Goal: Task Accomplishment & Management: Manage account settings

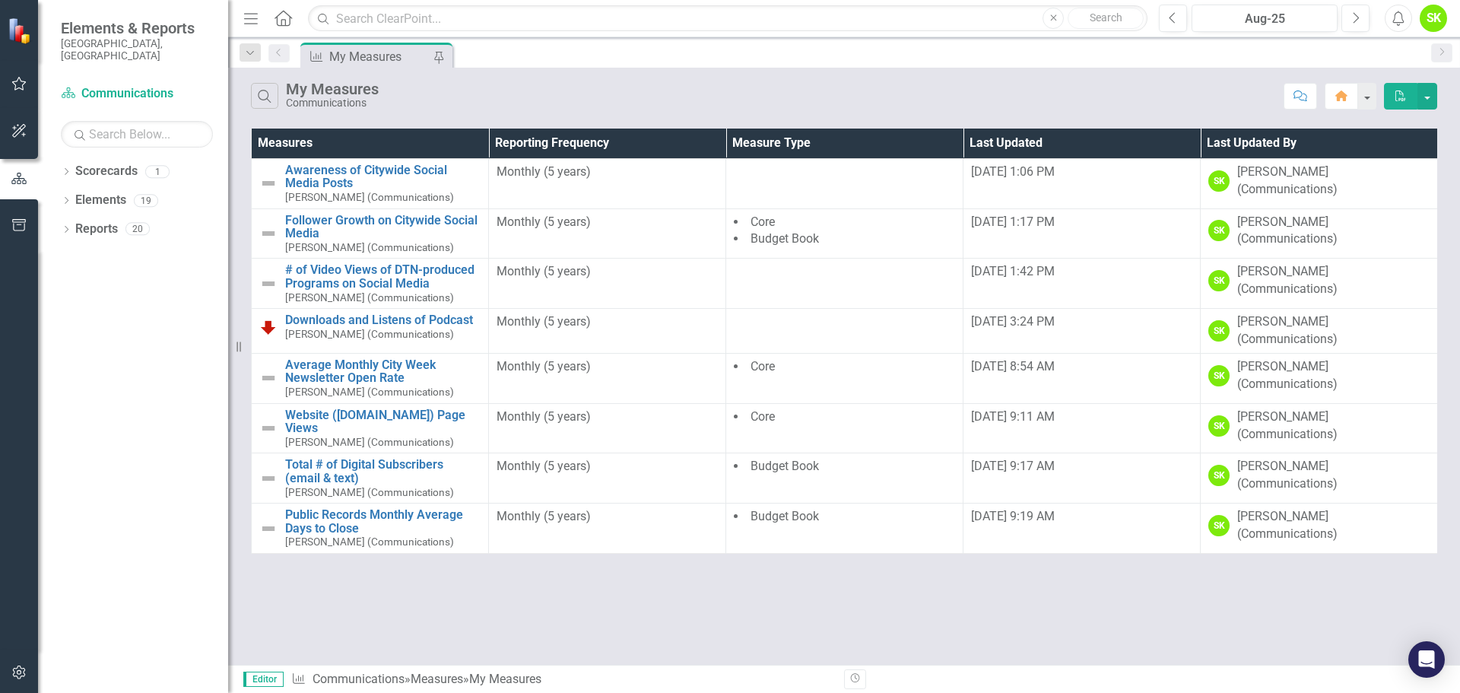
click at [248, 18] on icon "button" at bounding box center [251, 18] width 14 height 11
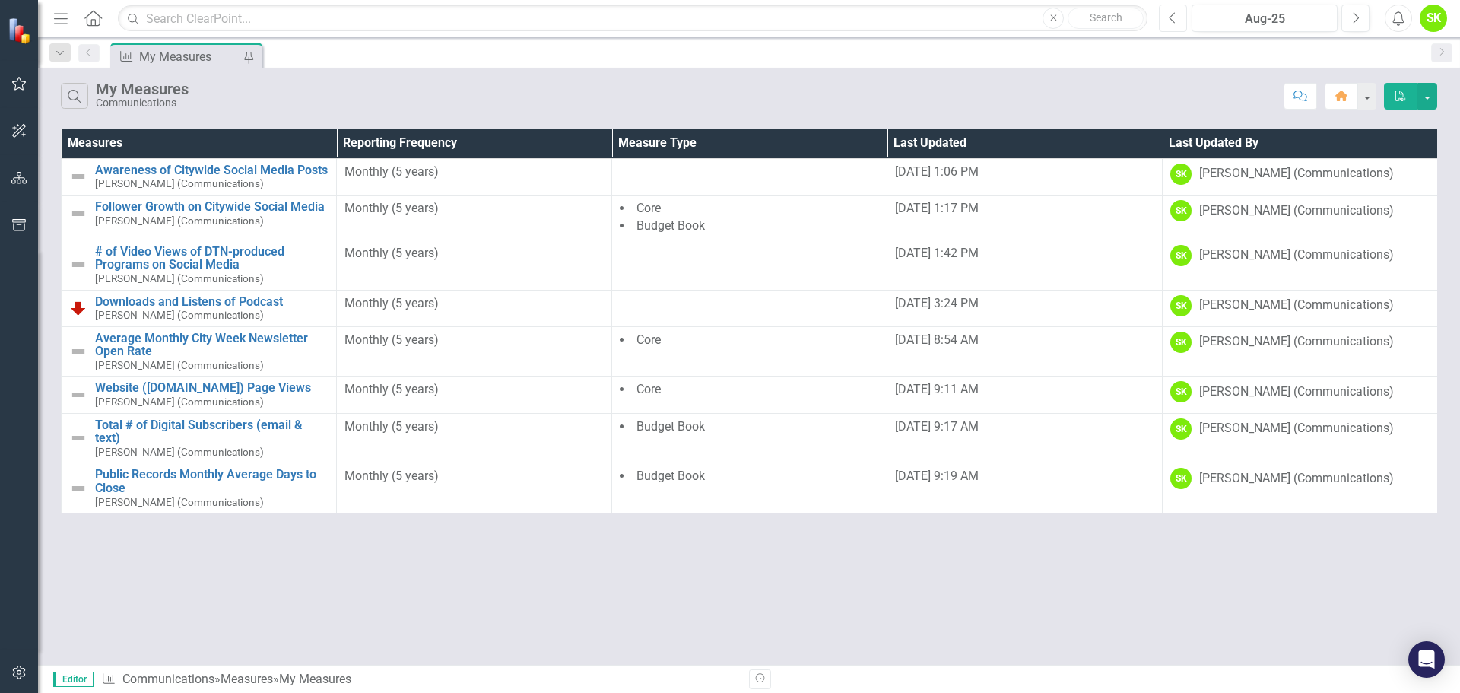
click at [1179, 17] on button "Previous" at bounding box center [1173, 18] width 28 height 27
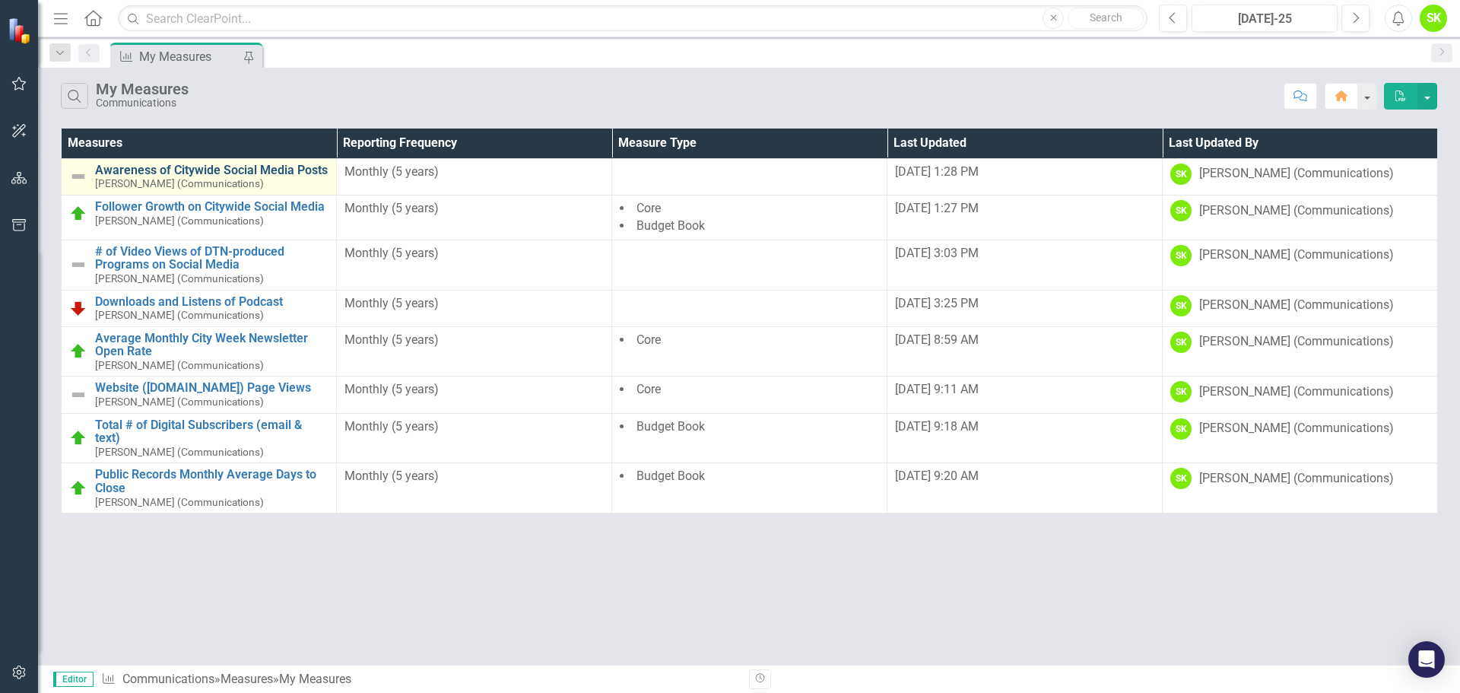
click at [140, 173] on link "Awareness of Citywide Social Media Posts" at bounding box center [212, 171] width 234 height 14
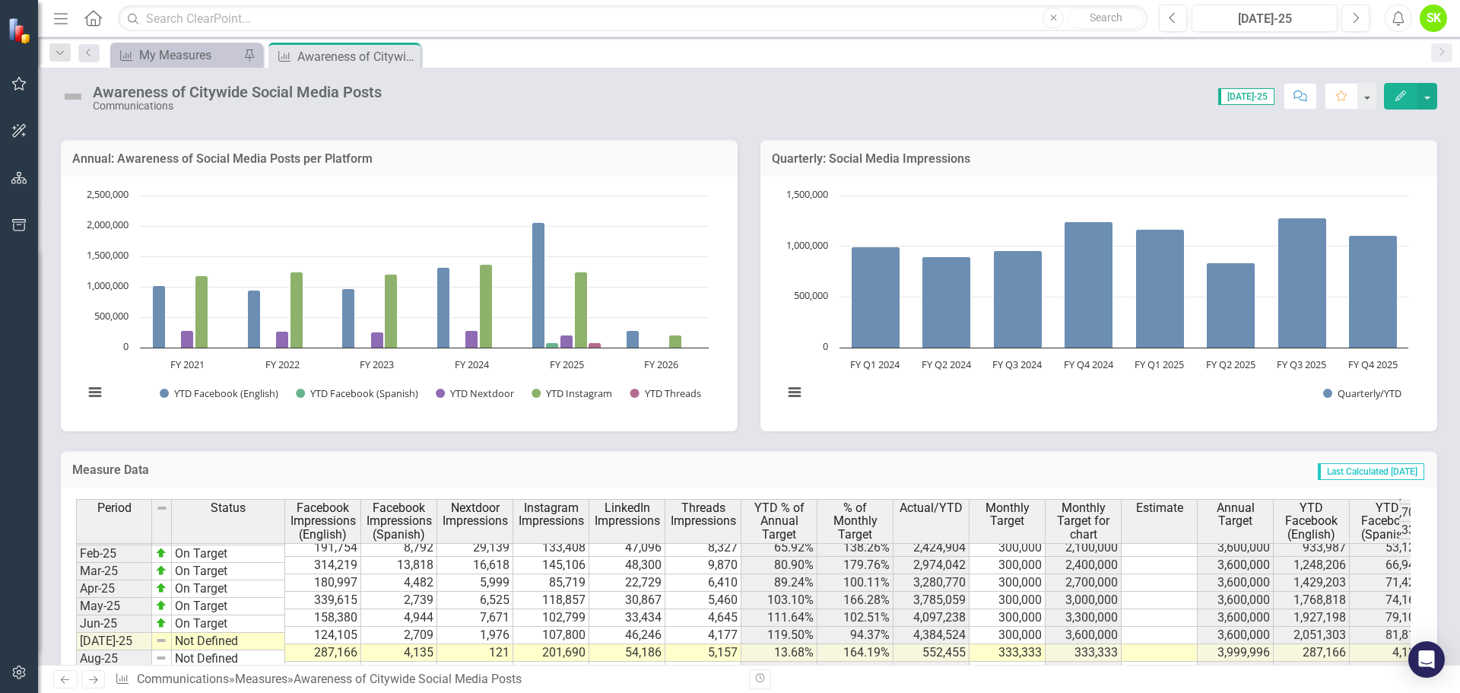
scroll to position [799, 0]
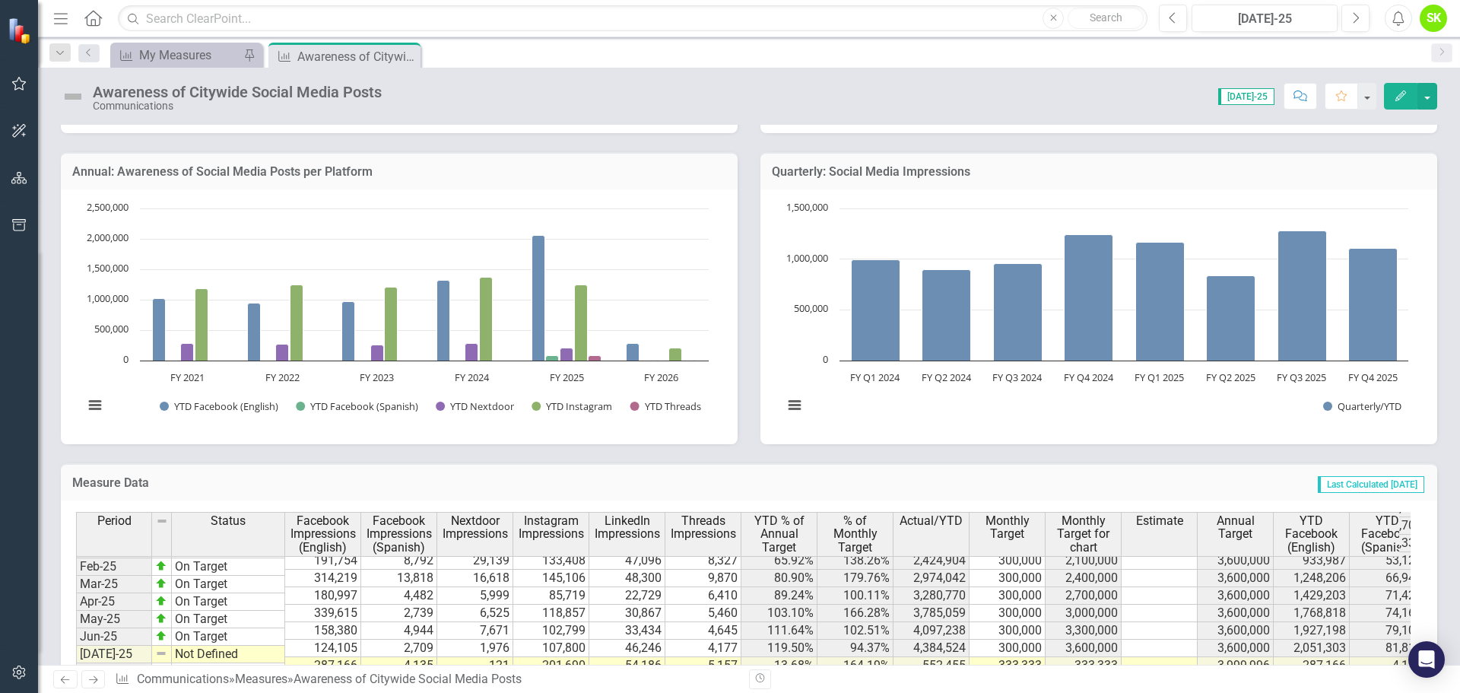
click at [74, 97] on img at bounding box center [73, 96] width 24 height 24
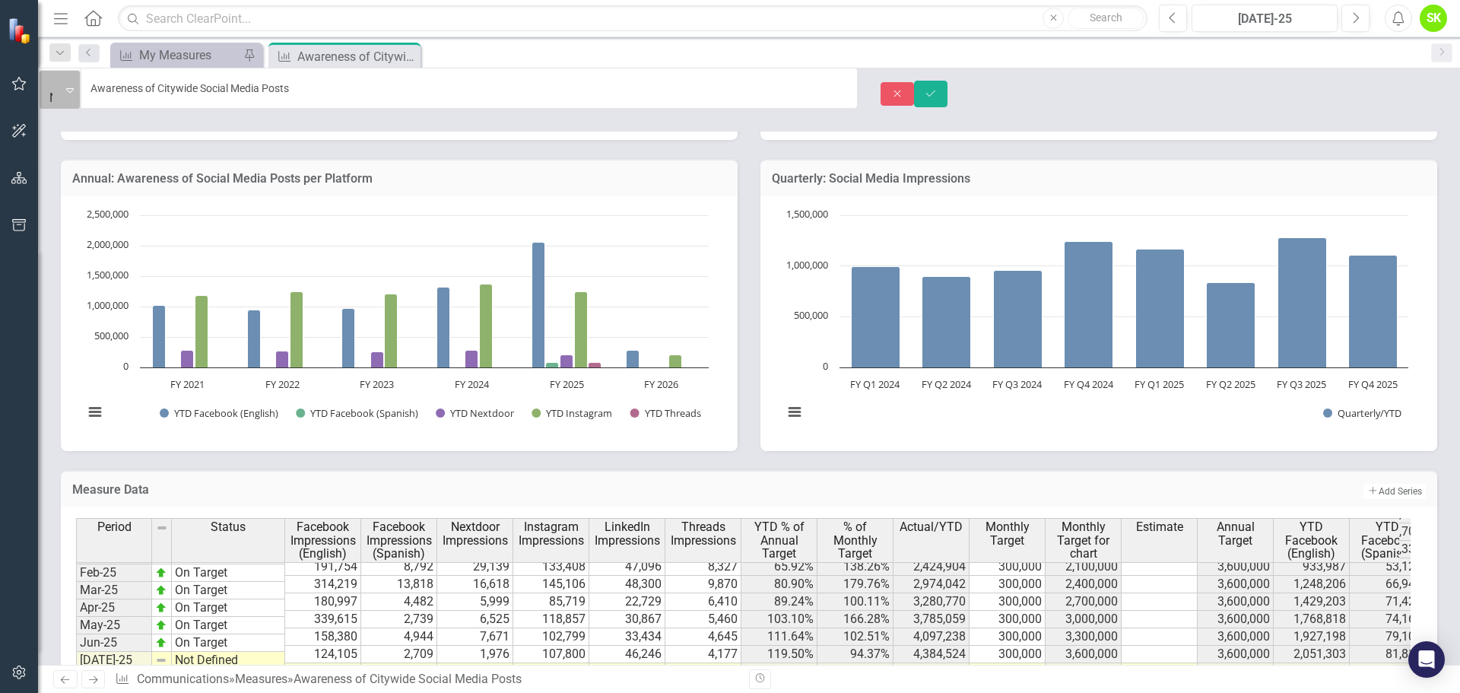
click at [74, 91] on icon at bounding box center [70, 90] width 8 height 5
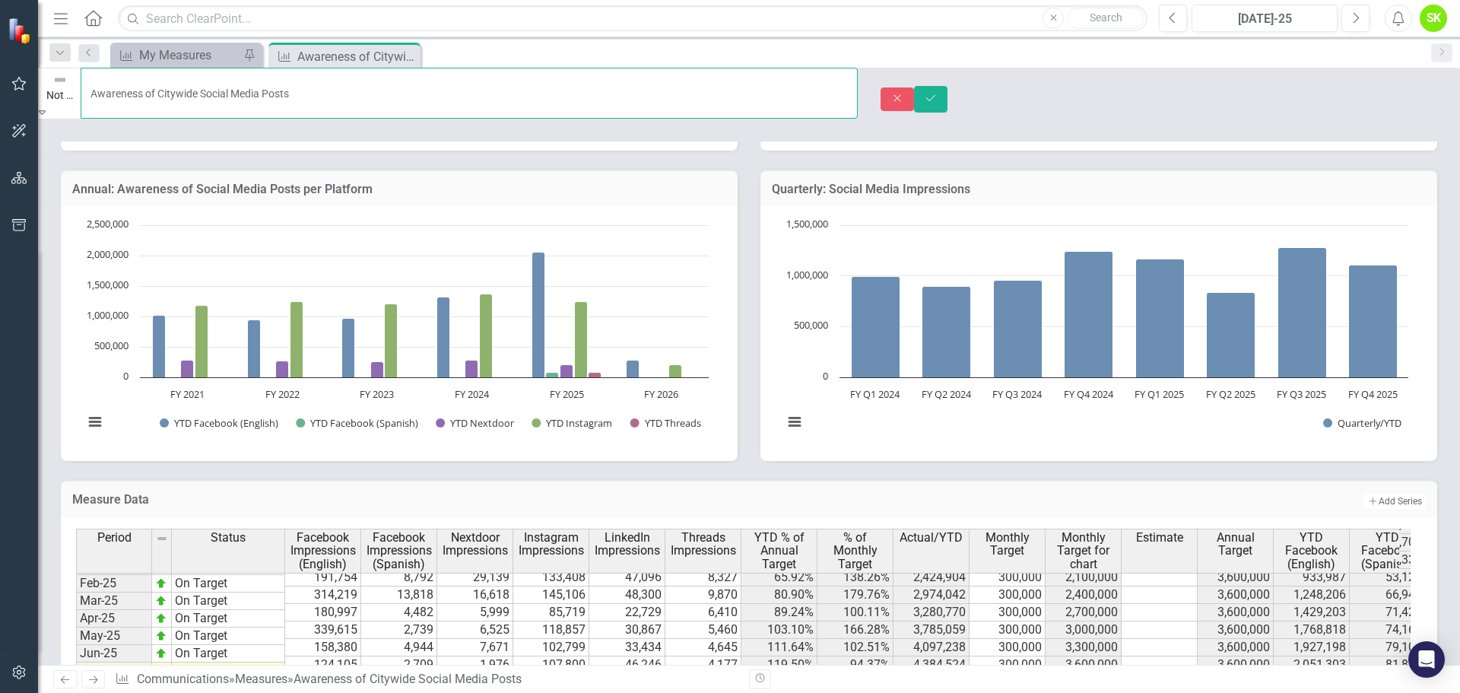
click at [367, 92] on input "Awareness of Citywide Social Media Posts" at bounding box center [469, 93] width 777 height 51
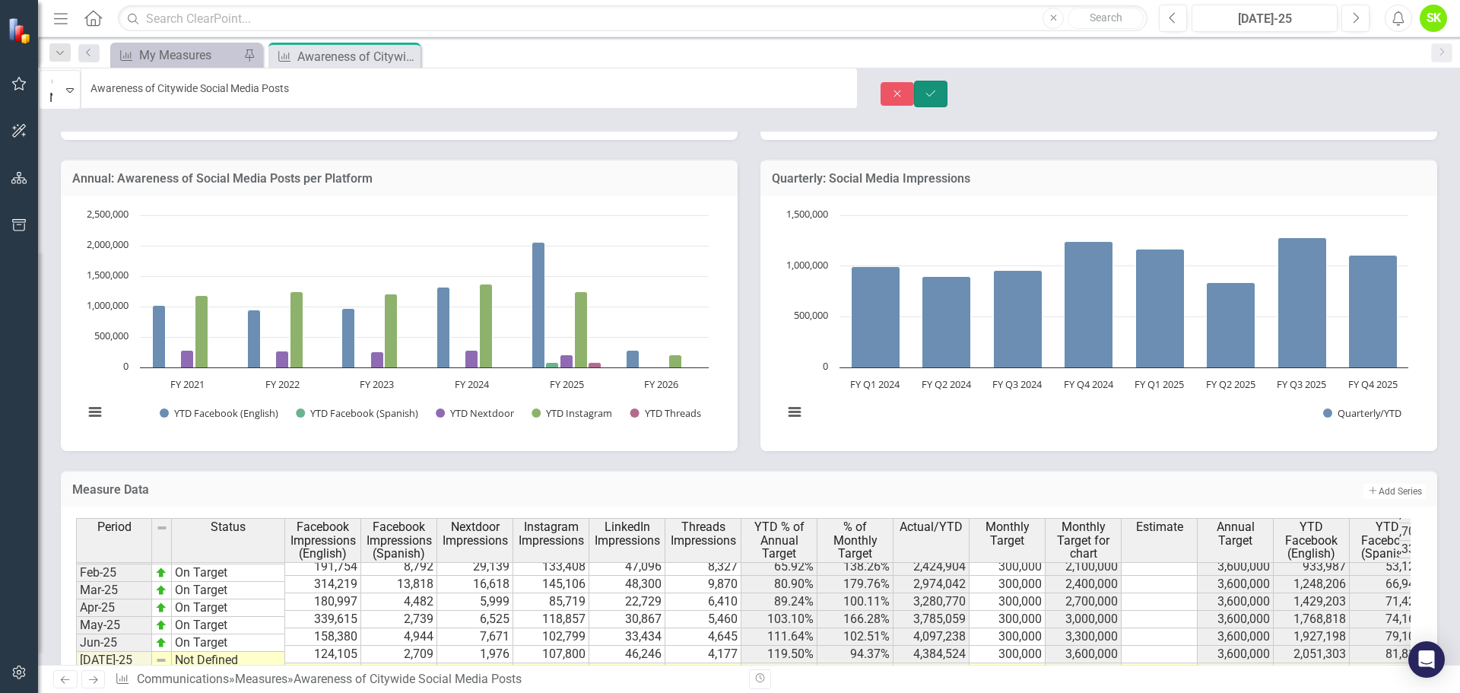
click at [938, 88] on icon "Save" at bounding box center [931, 93] width 14 height 11
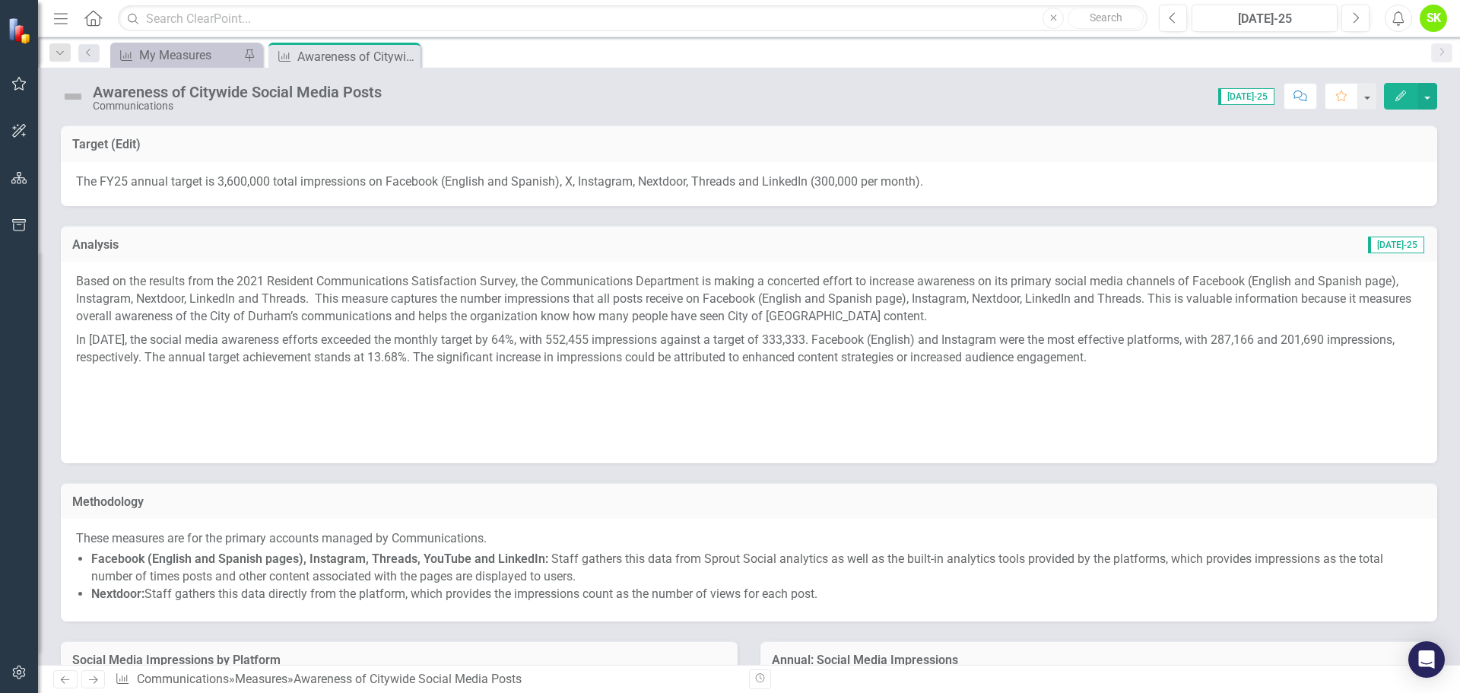
click at [478, 175] on span "The FY25 annual target is 3,600,000 total impressions on Facebook (English and …" at bounding box center [499, 181] width 847 height 14
click at [1399, 93] on icon "Edit" at bounding box center [1401, 96] width 14 height 11
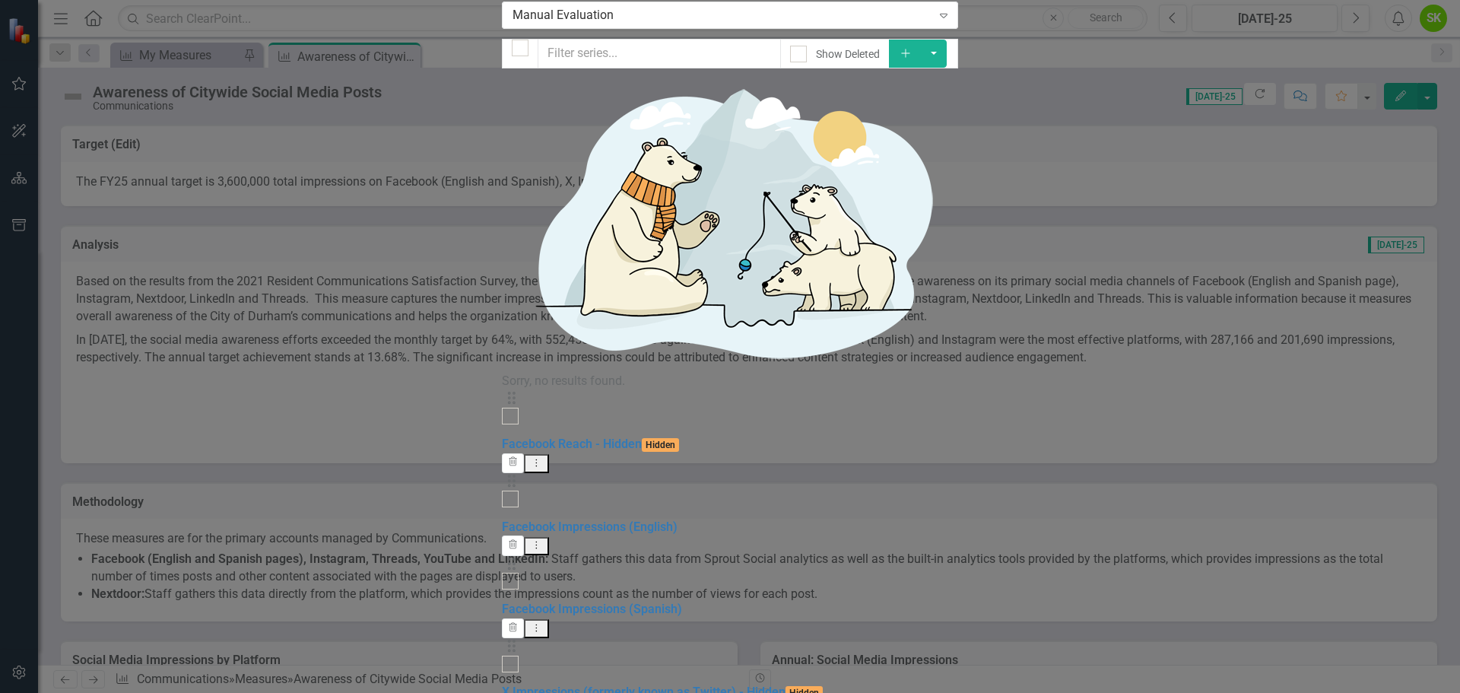
checkbox input "false"
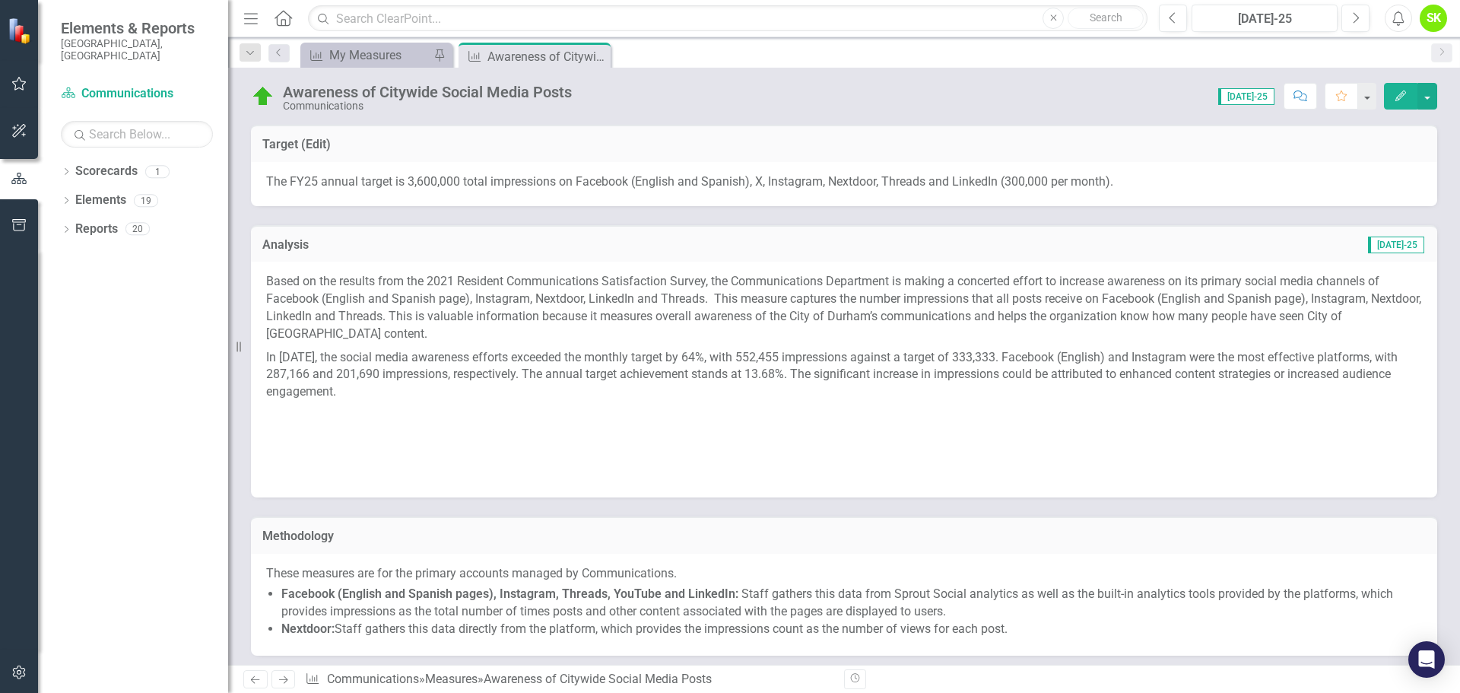
click at [250, 22] on icon "Menu" at bounding box center [251, 18] width 20 height 16
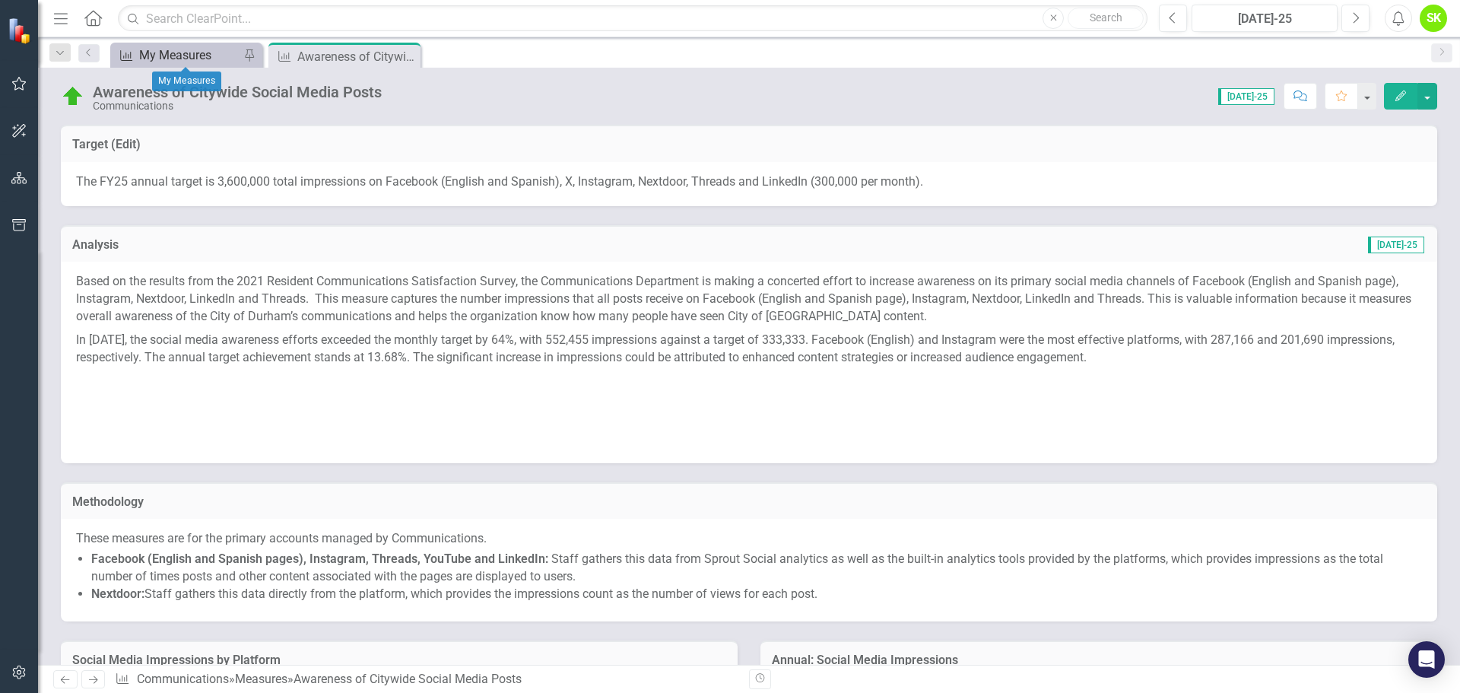
click at [188, 56] on div "My Measures" at bounding box center [189, 55] width 100 height 19
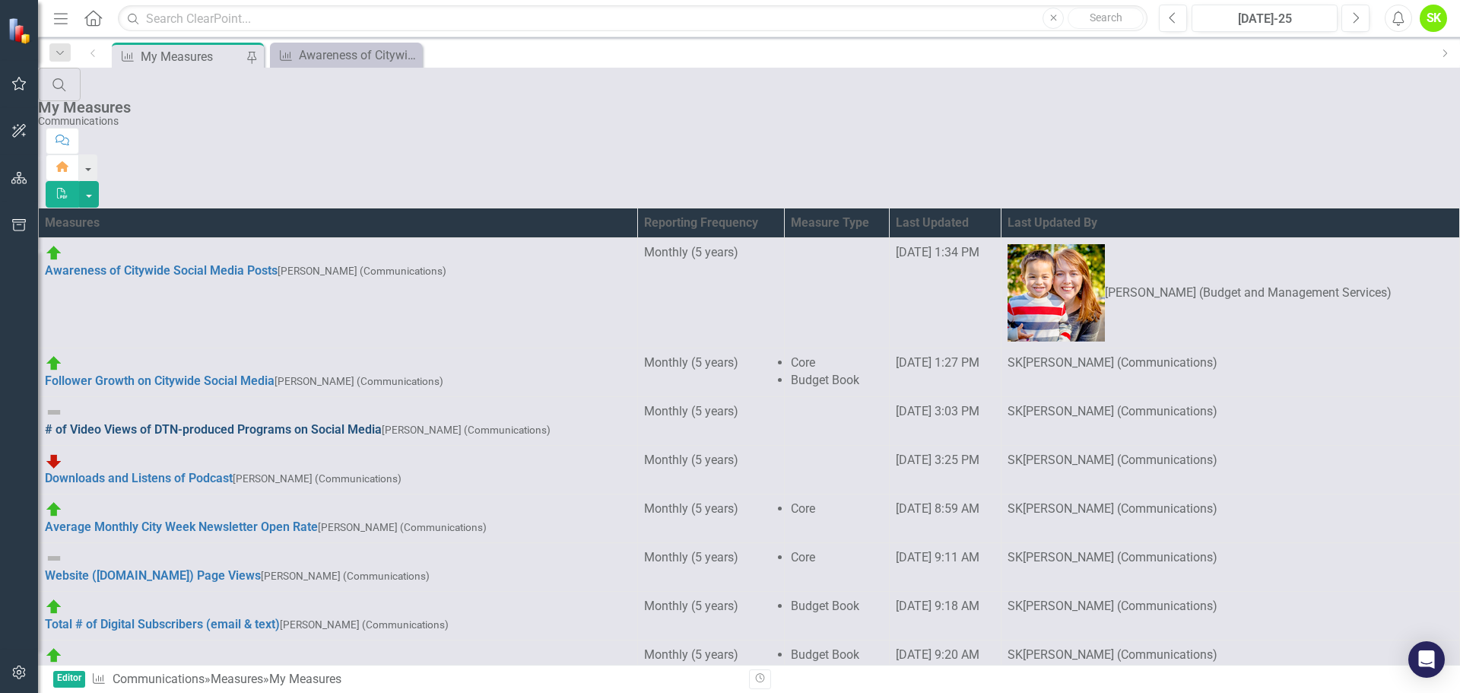
click at [157, 422] on link "# of Video Views of DTN-produced Programs on Social Media" at bounding box center [213, 429] width 337 height 14
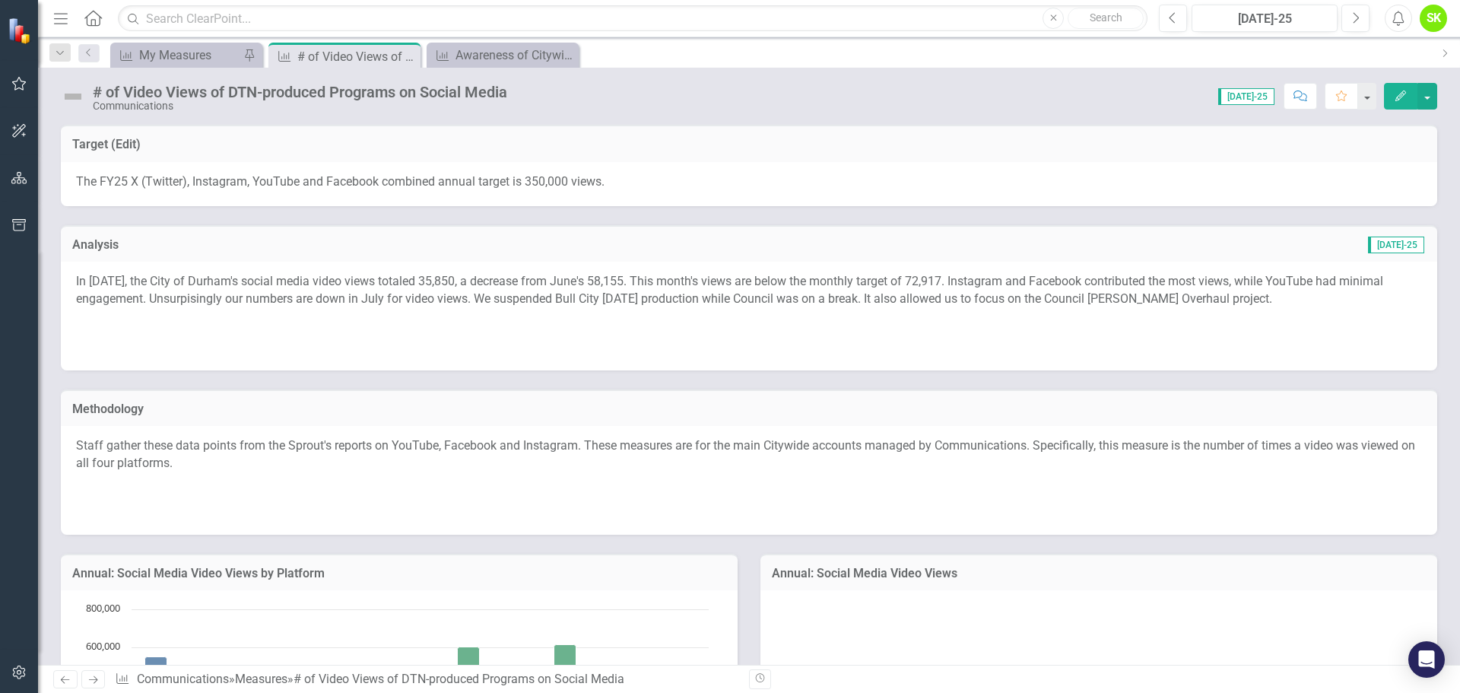
click at [1398, 97] on icon "button" at bounding box center [1401, 96] width 11 height 11
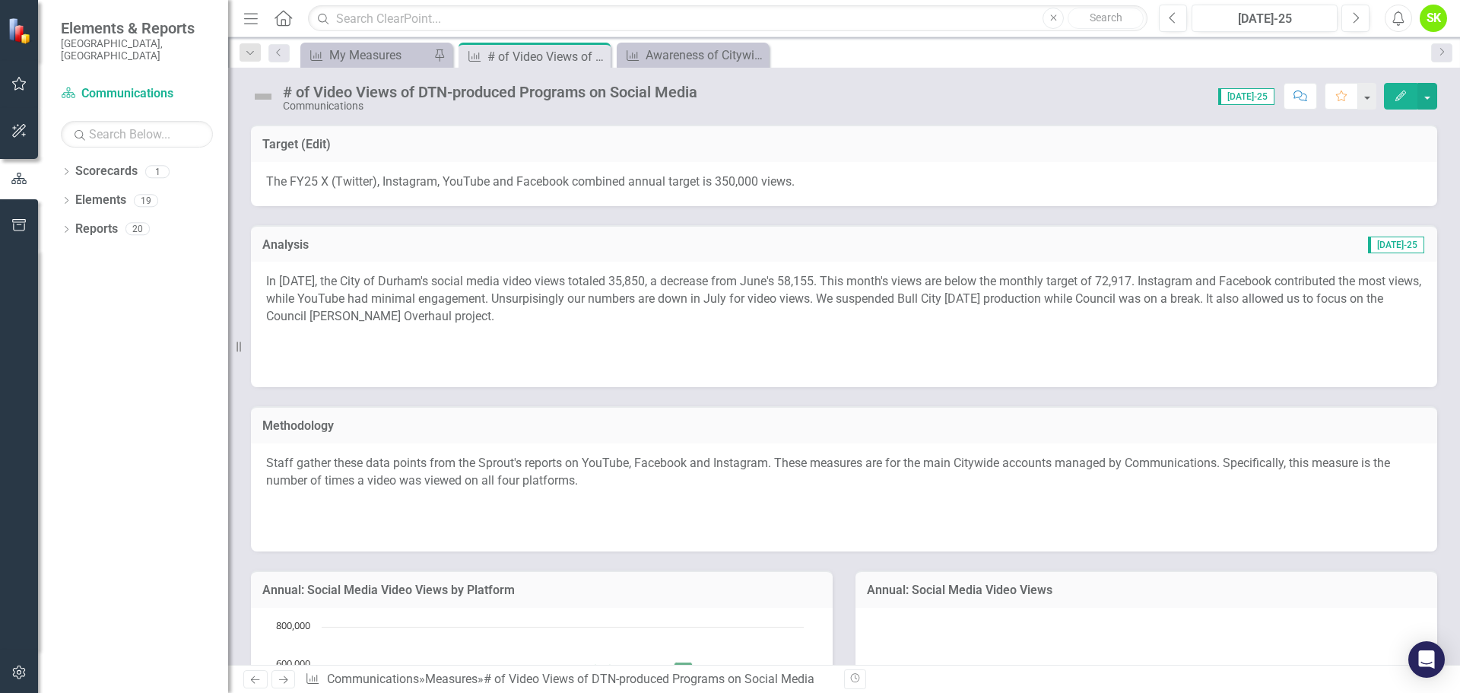
drag, startPoint x: 250, startPoint y: 13, endPoint x: 251, endPoint y: 23, distance: 9.9
click at [250, 13] on icon "Menu" at bounding box center [251, 18] width 20 height 16
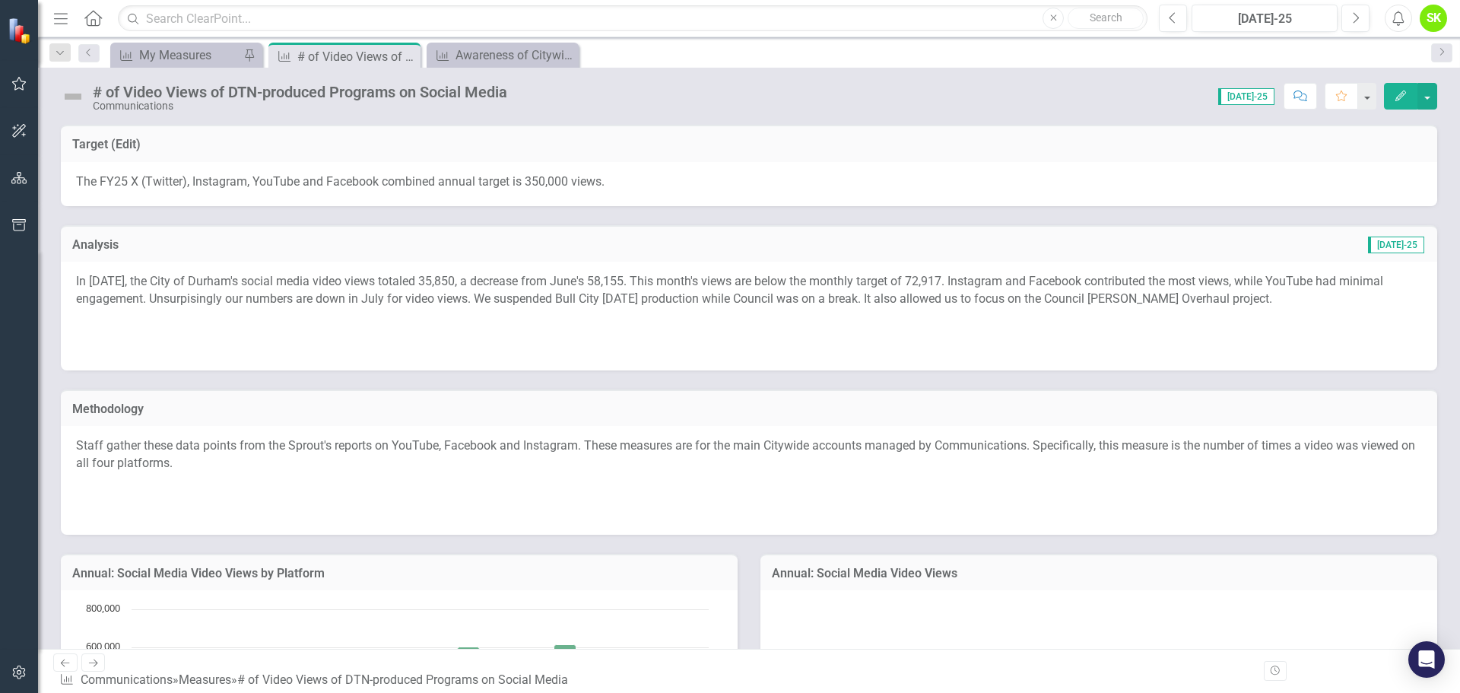
click at [222, 88] on div "# of Video Views of DTN-produced Programs on Social Media" at bounding box center [300, 92] width 415 height 17
click at [565, 55] on icon at bounding box center [565, 55] width 8 height 8
click at [1396, 92] on icon "Edit" at bounding box center [1401, 96] width 14 height 11
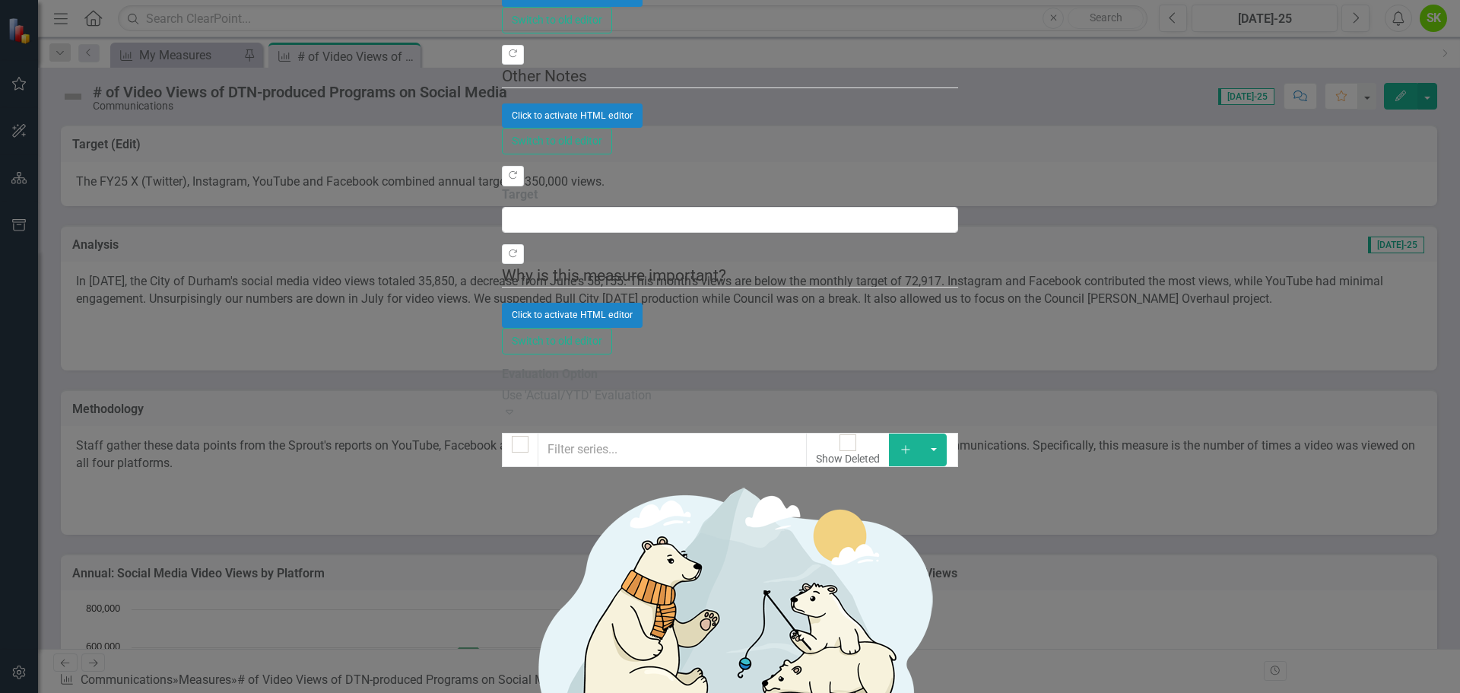
scroll to position [76, 0]
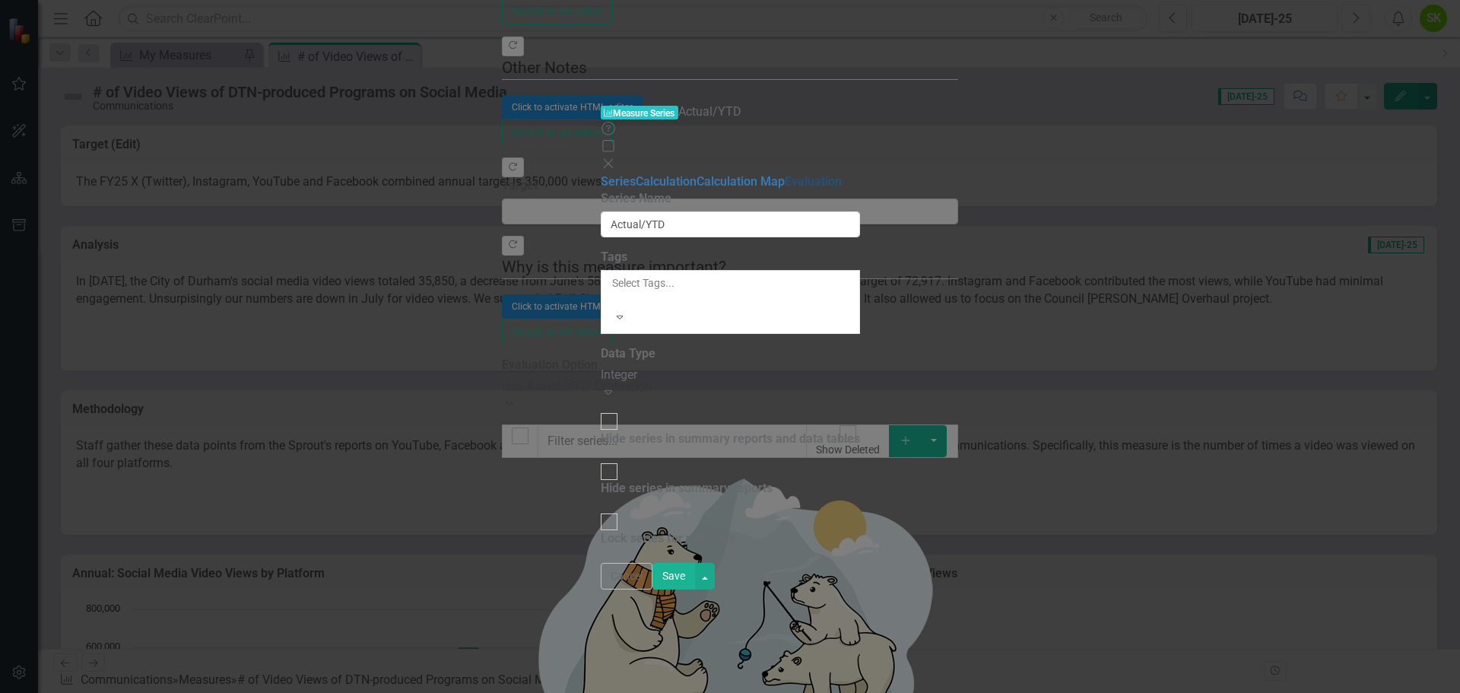
click at [785, 174] on link "Evaluation" at bounding box center [813, 181] width 57 height 14
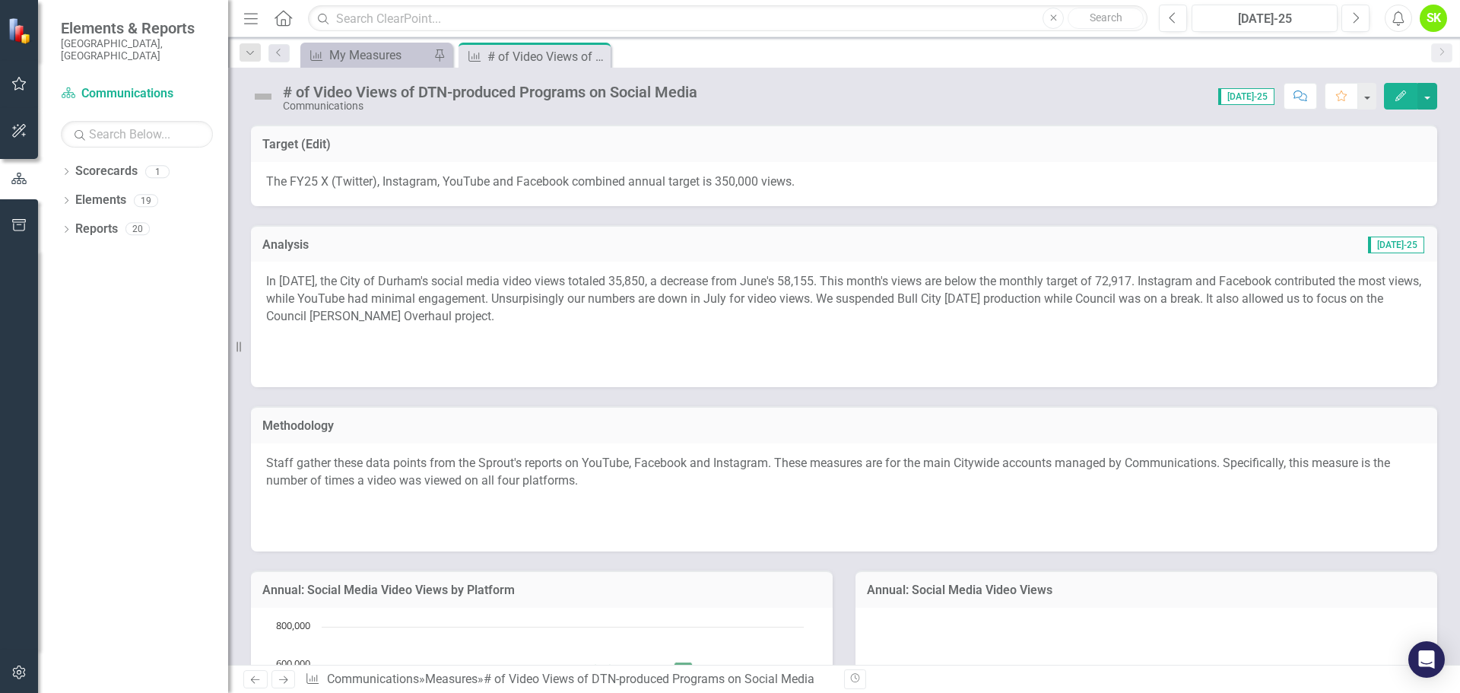
click at [252, 22] on icon "Menu" at bounding box center [251, 18] width 20 height 16
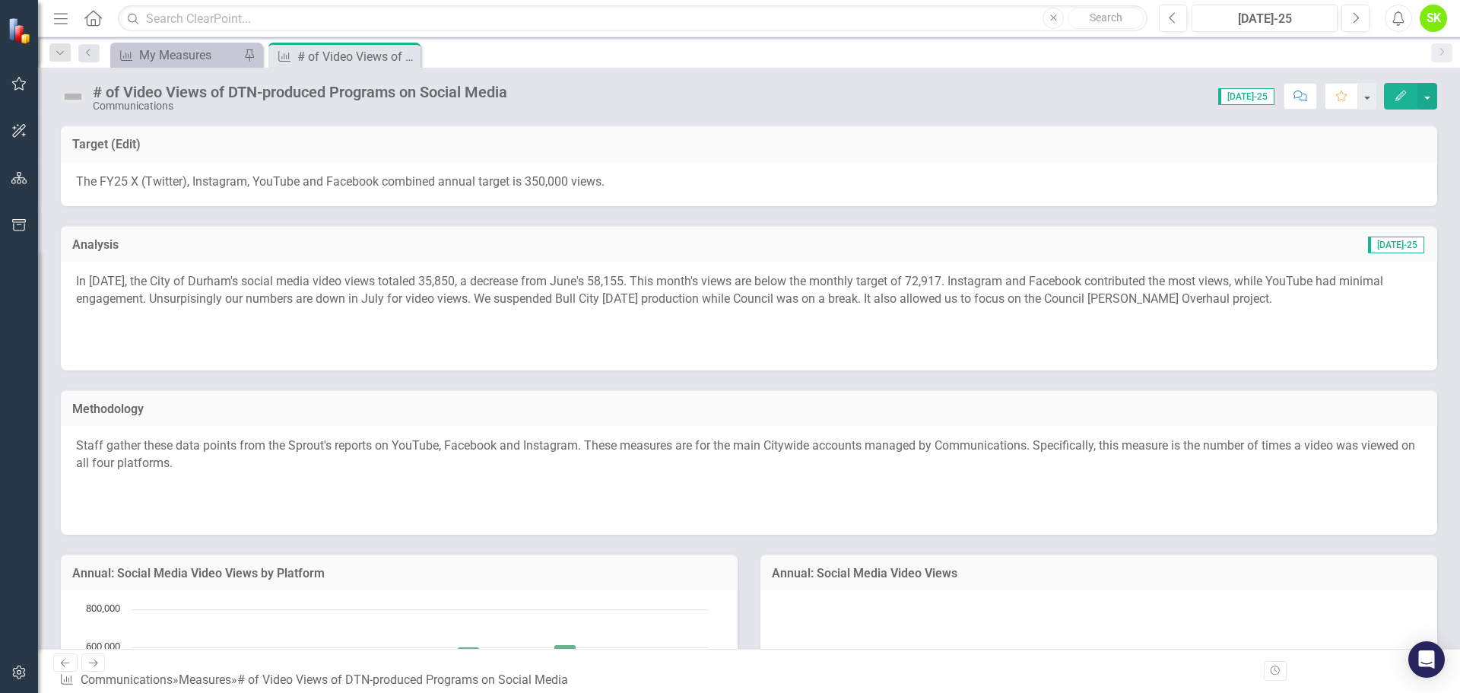
click at [1403, 93] on icon "button" at bounding box center [1401, 96] width 11 height 11
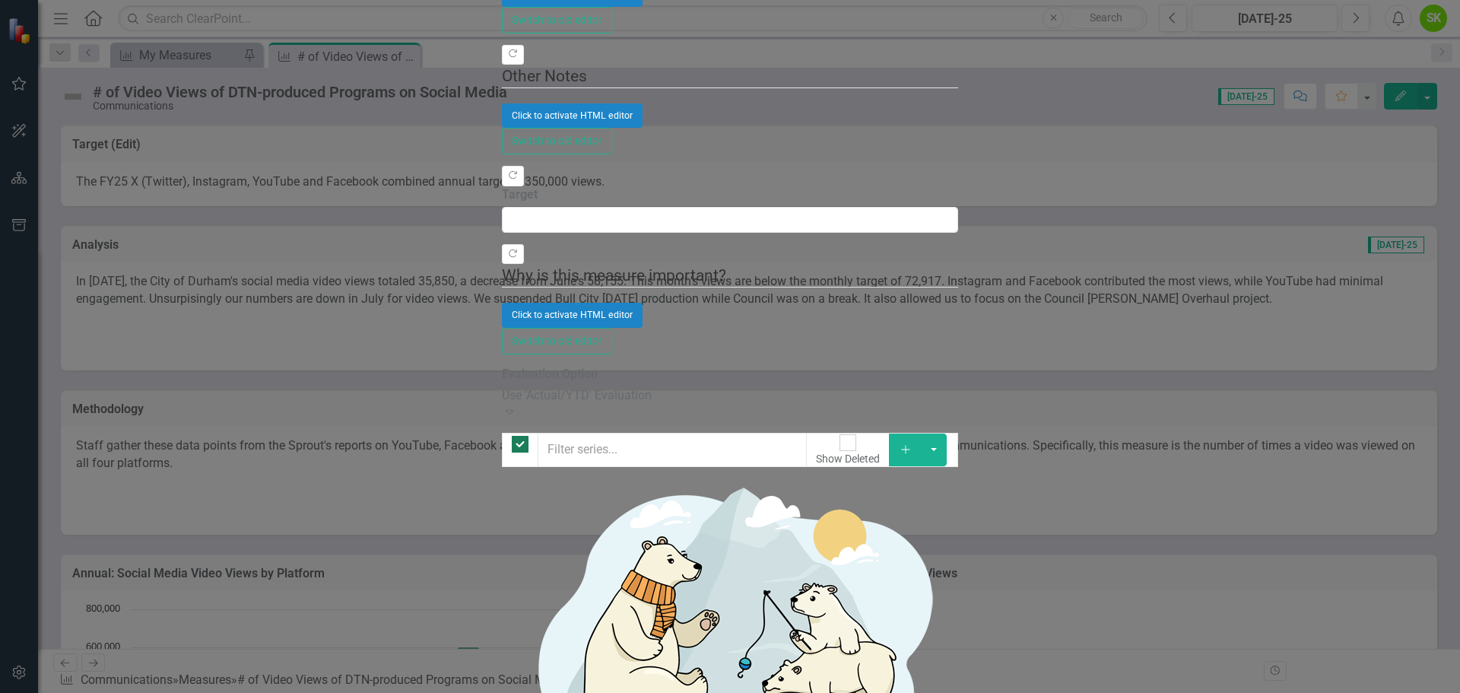
checkbox input "false"
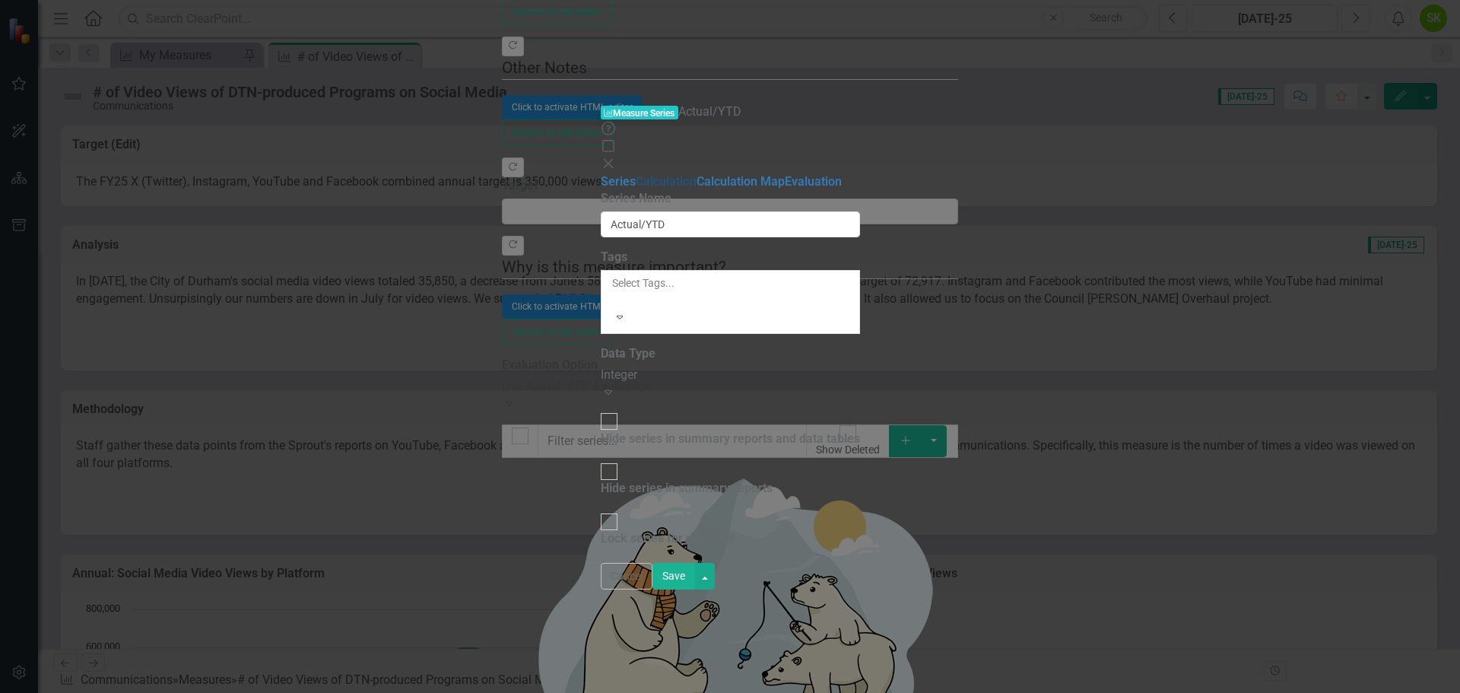
click at [636, 174] on link "Calculation" at bounding box center [666, 181] width 61 height 14
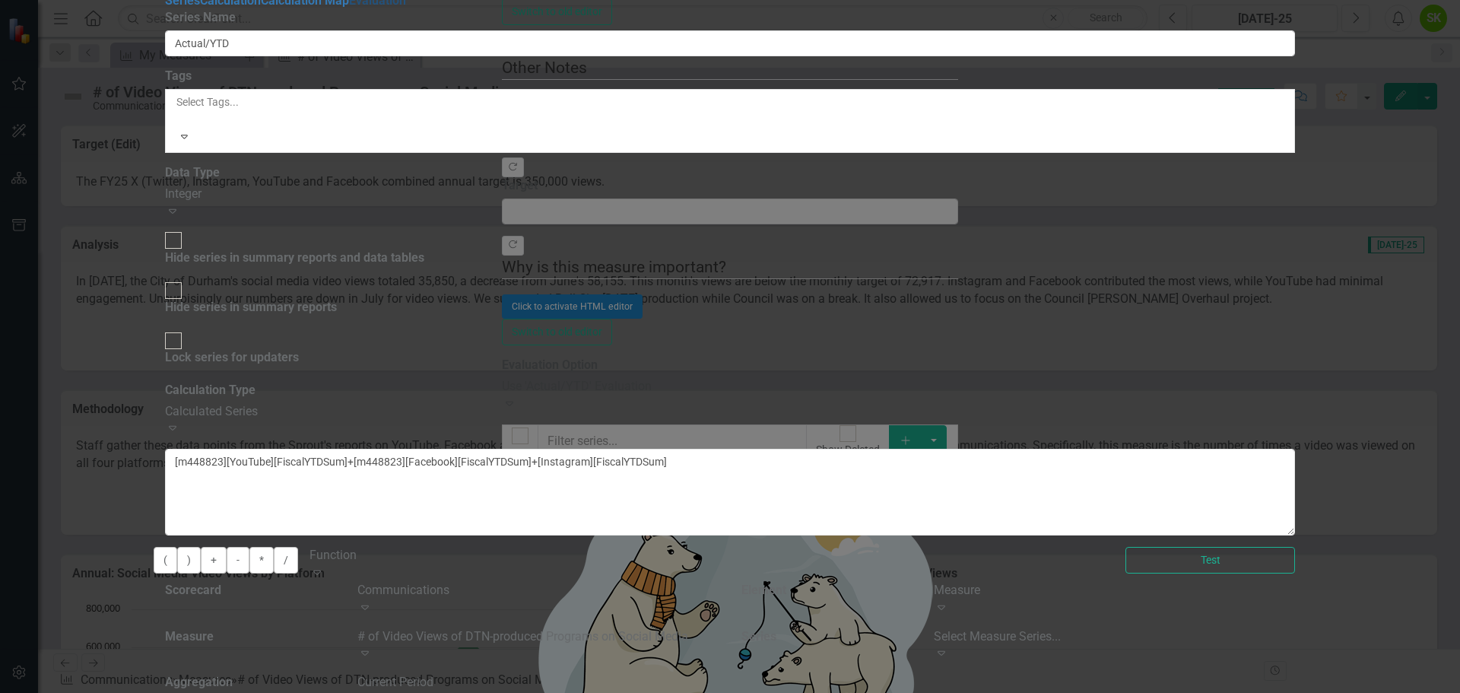
click at [349, 8] on link "Evaluation" at bounding box center [377, 0] width 57 height 14
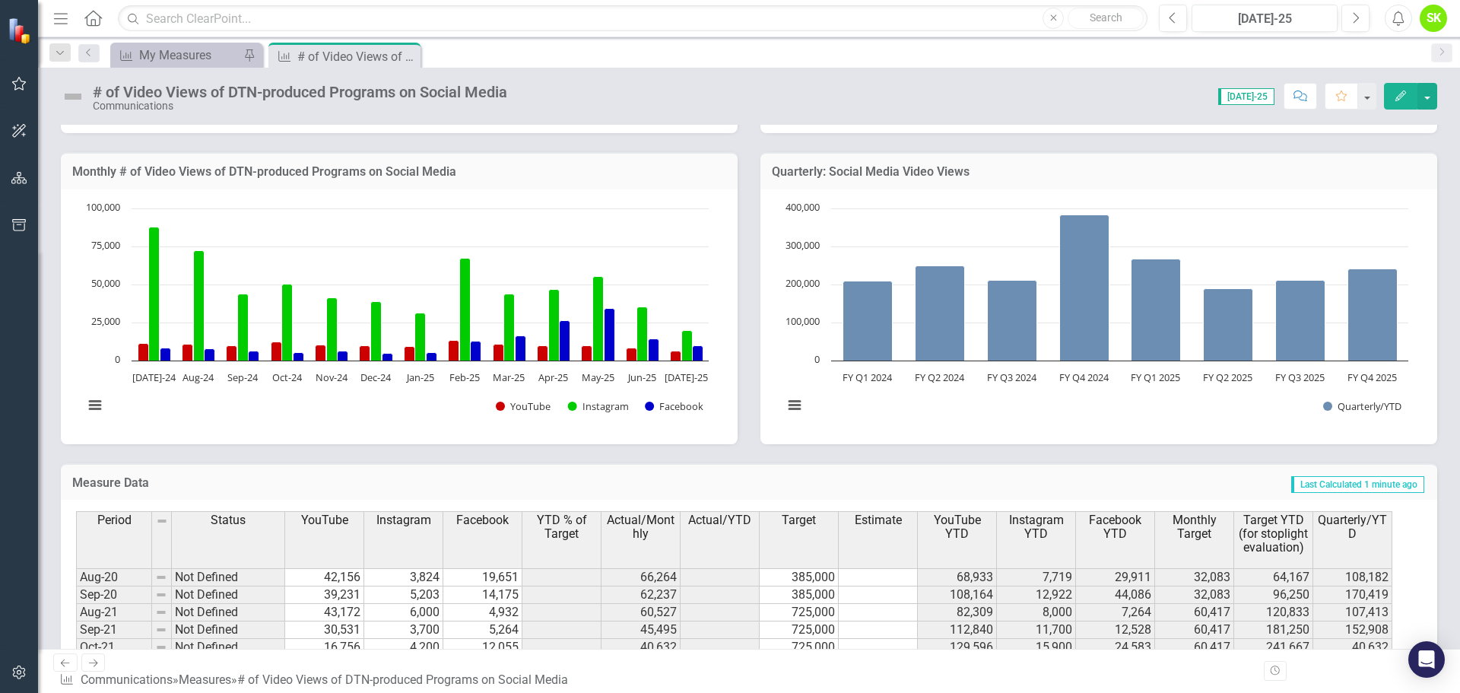
click at [1400, 100] on icon "button" at bounding box center [1401, 96] width 11 height 11
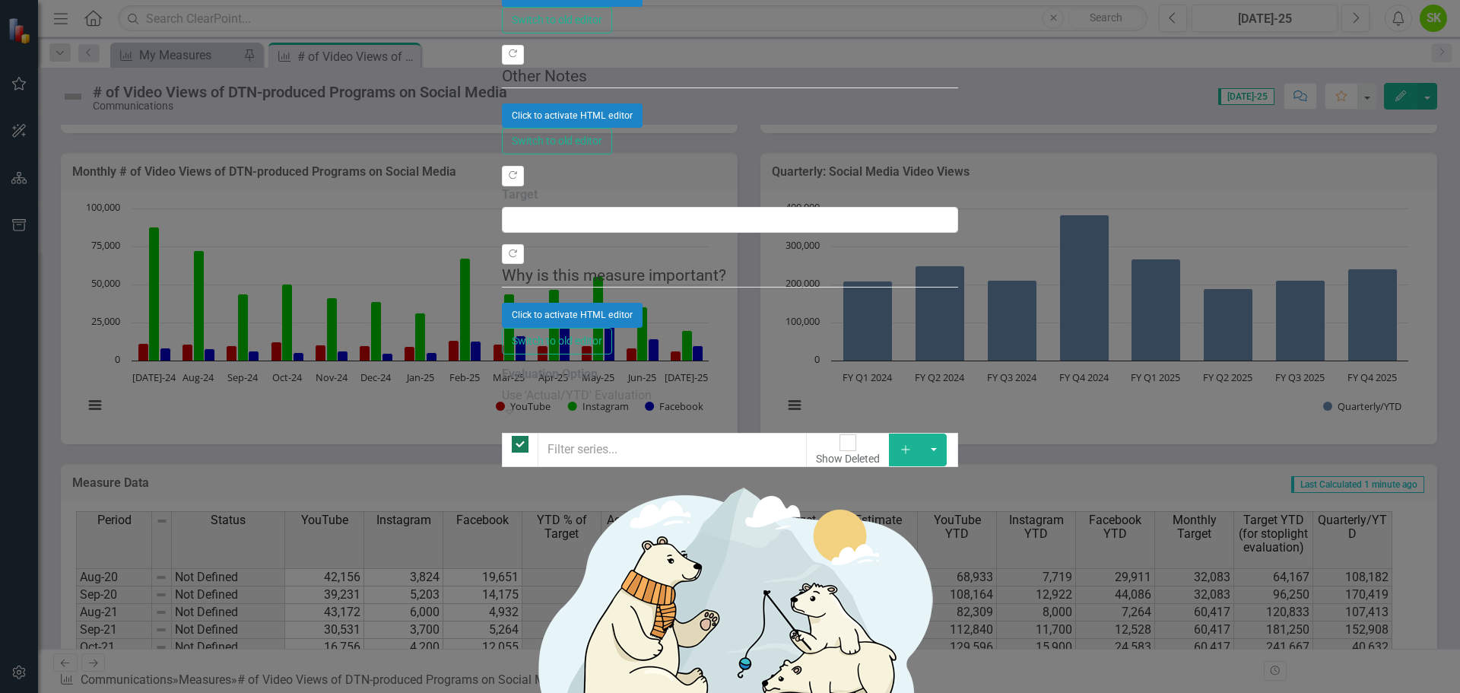
checkbox input "false"
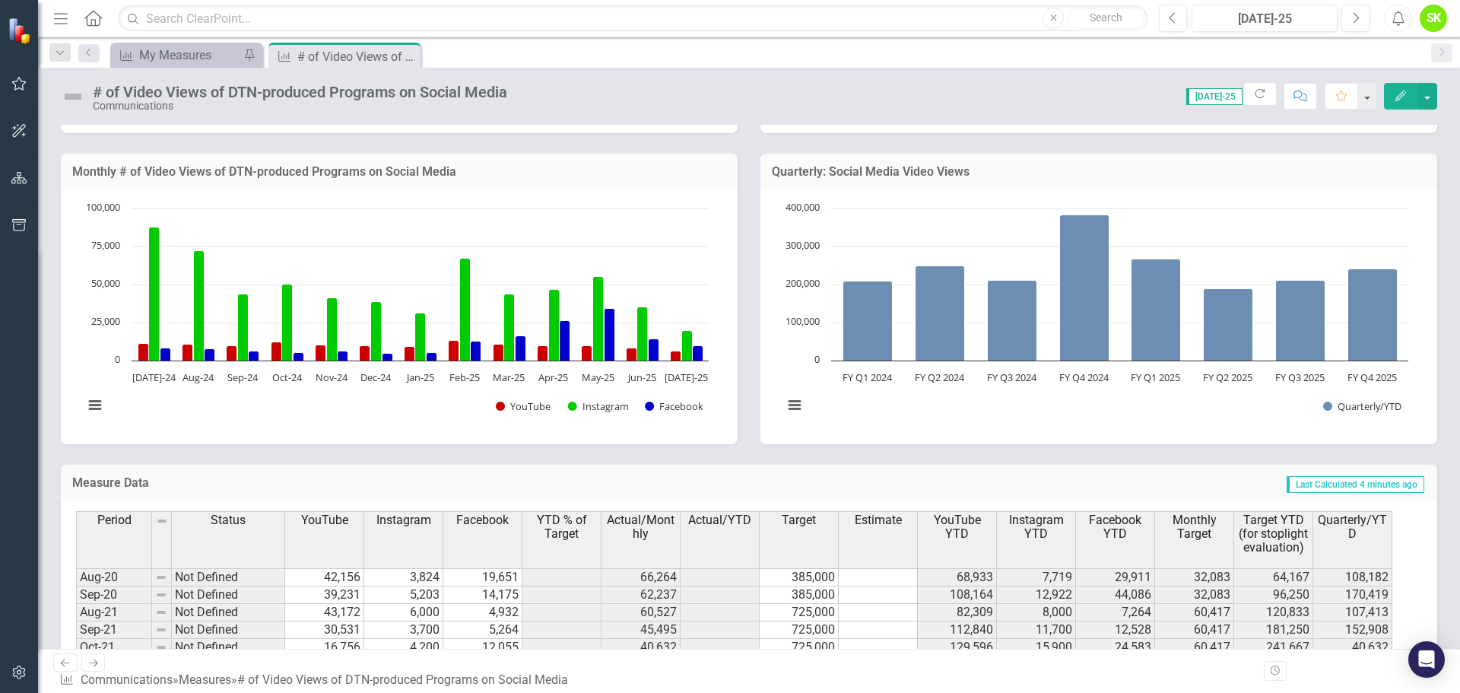
scroll to position [256, 0]
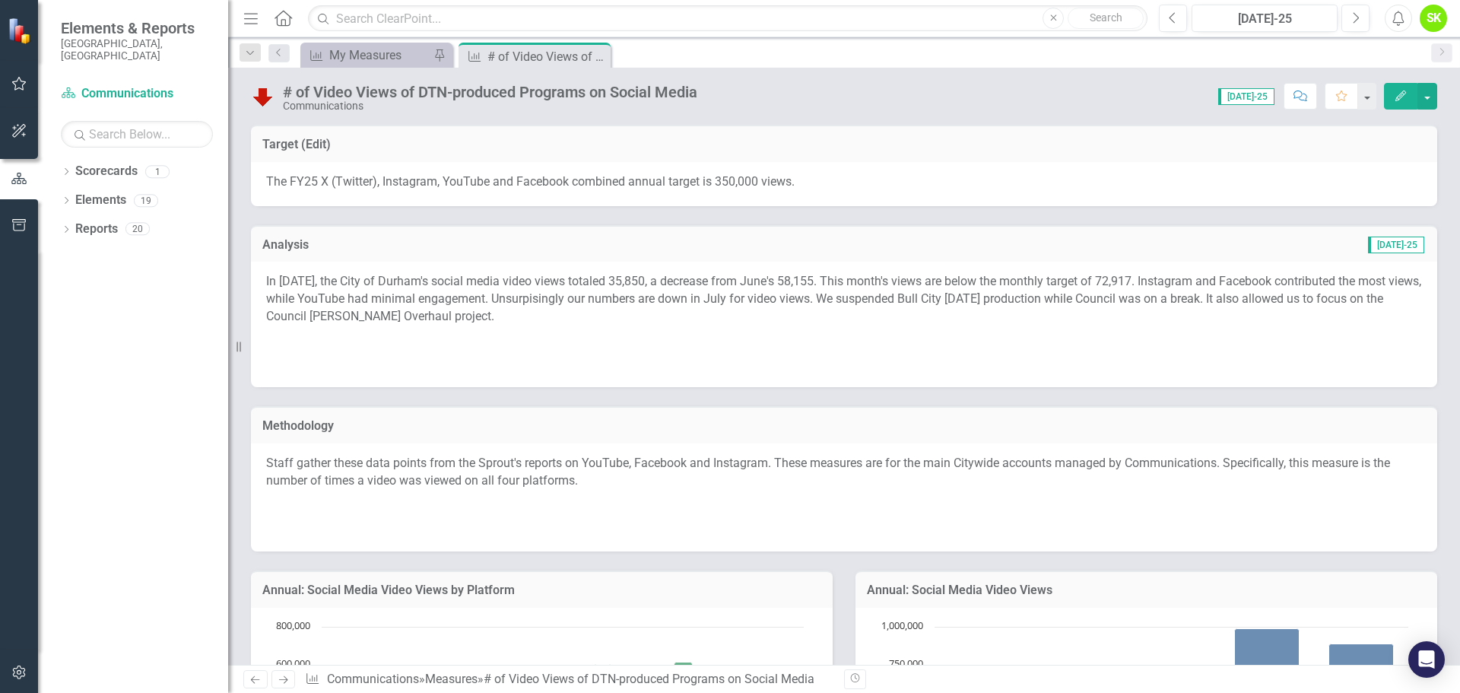
click at [250, 19] on icon "button" at bounding box center [251, 18] width 14 height 11
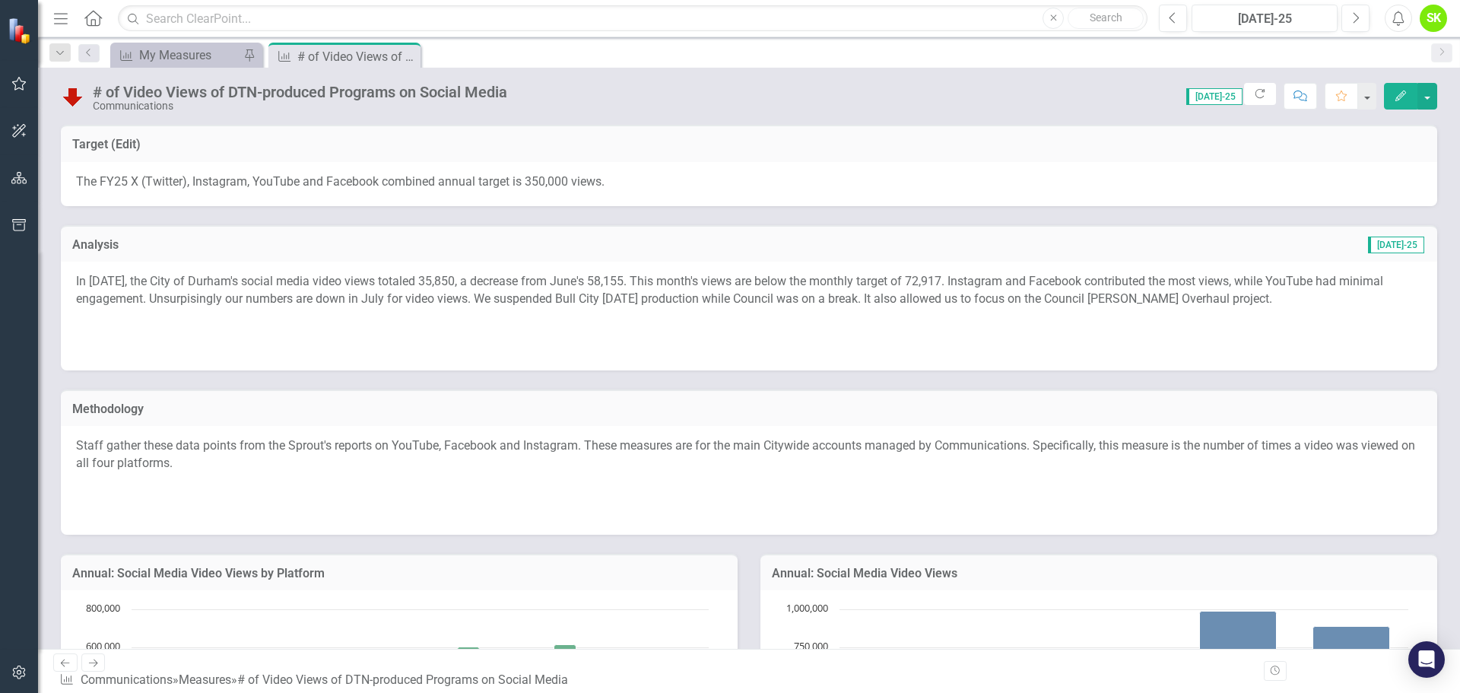
click at [282, 172] on div "The FY25 X (Twitter), Instagram, YouTube and Facebook combined annual target is…" at bounding box center [749, 184] width 1377 height 44
click at [302, 185] on span "The FY25 X (Twitter), Instagram, YouTube and Facebook combined annual target is…" at bounding box center [340, 181] width 529 height 14
click at [304, 180] on span "The FY25 X (Twitter), Instagram, YouTube and Facebook combined annual target is…" at bounding box center [340, 181] width 529 height 14
click at [0, 0] on icon at bounding box center [0, 0] width 0 height 0
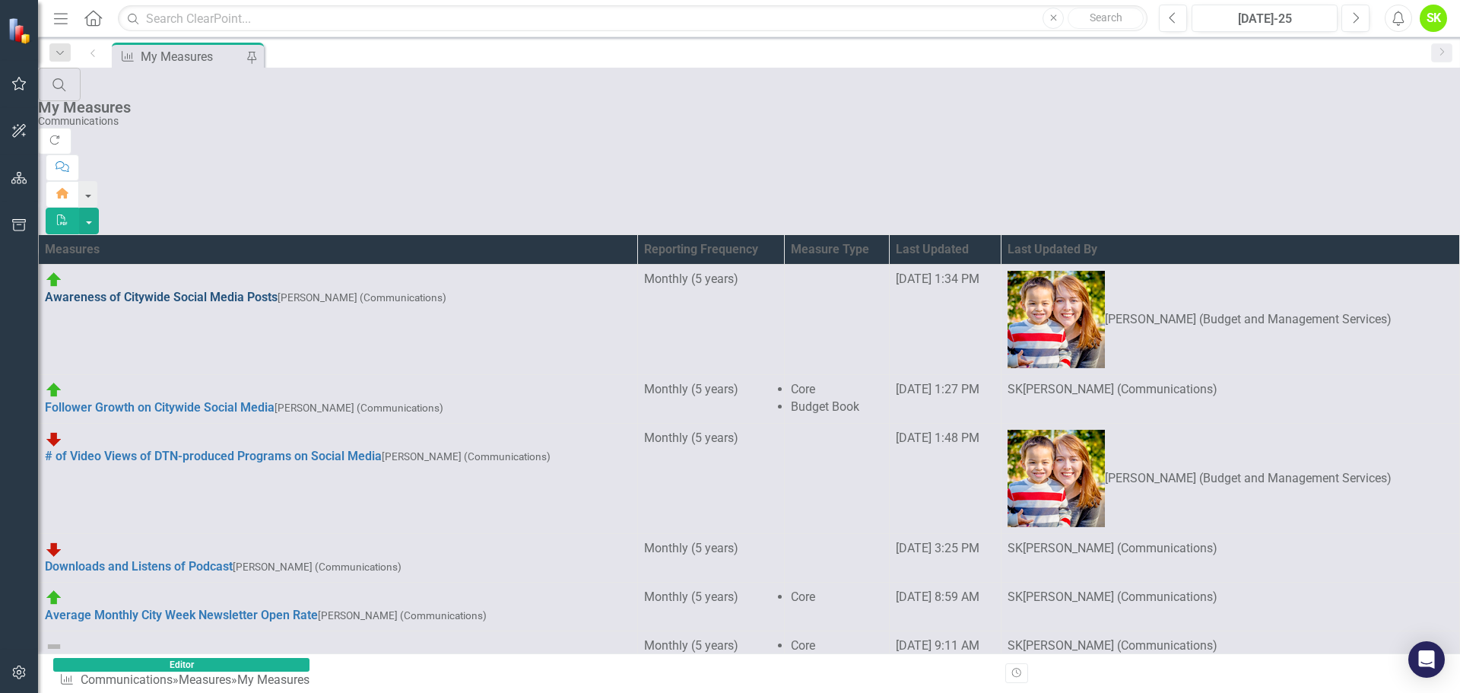
click at [196, 290] on link "Awareness of Citywide Social Media Posts" at bounding box center [161, 297] width 233 height 14
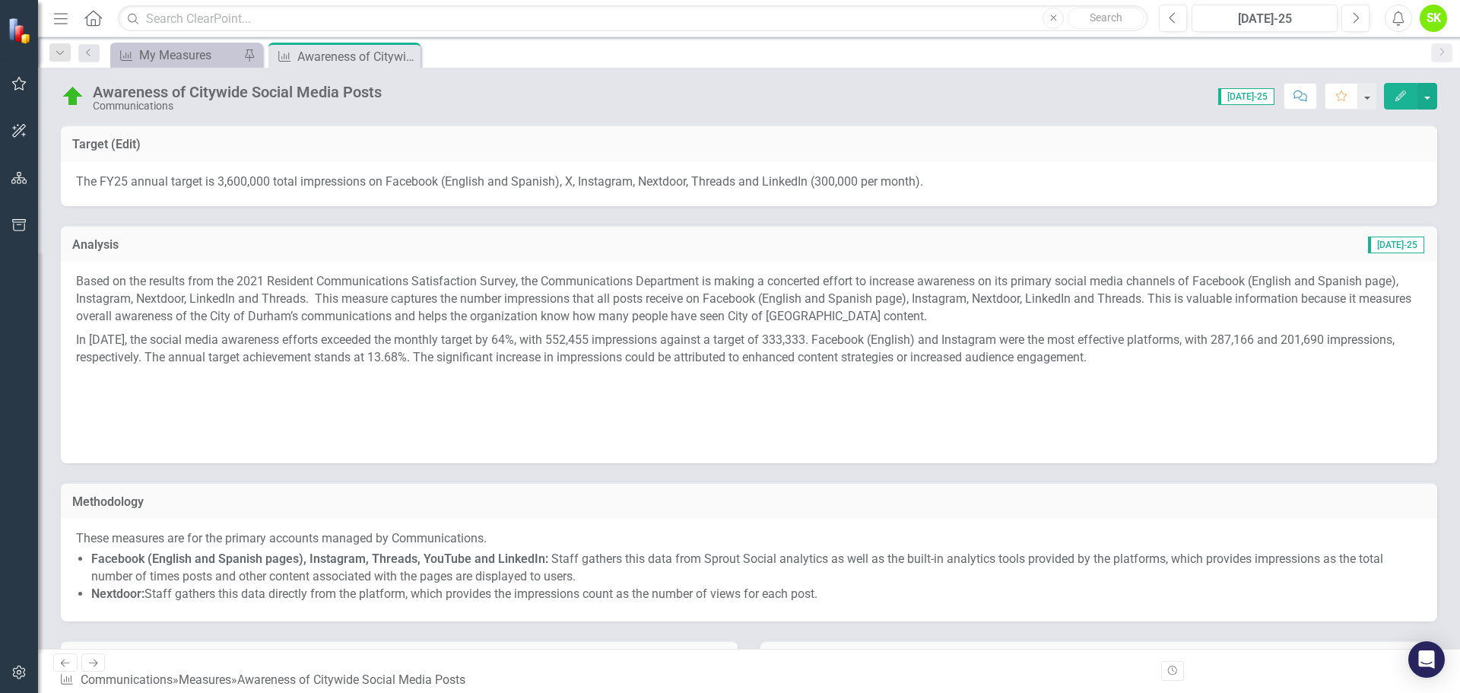
click at [1392, 93] on button "Edit" at bounding box center [1400, 96] width 33 height 27
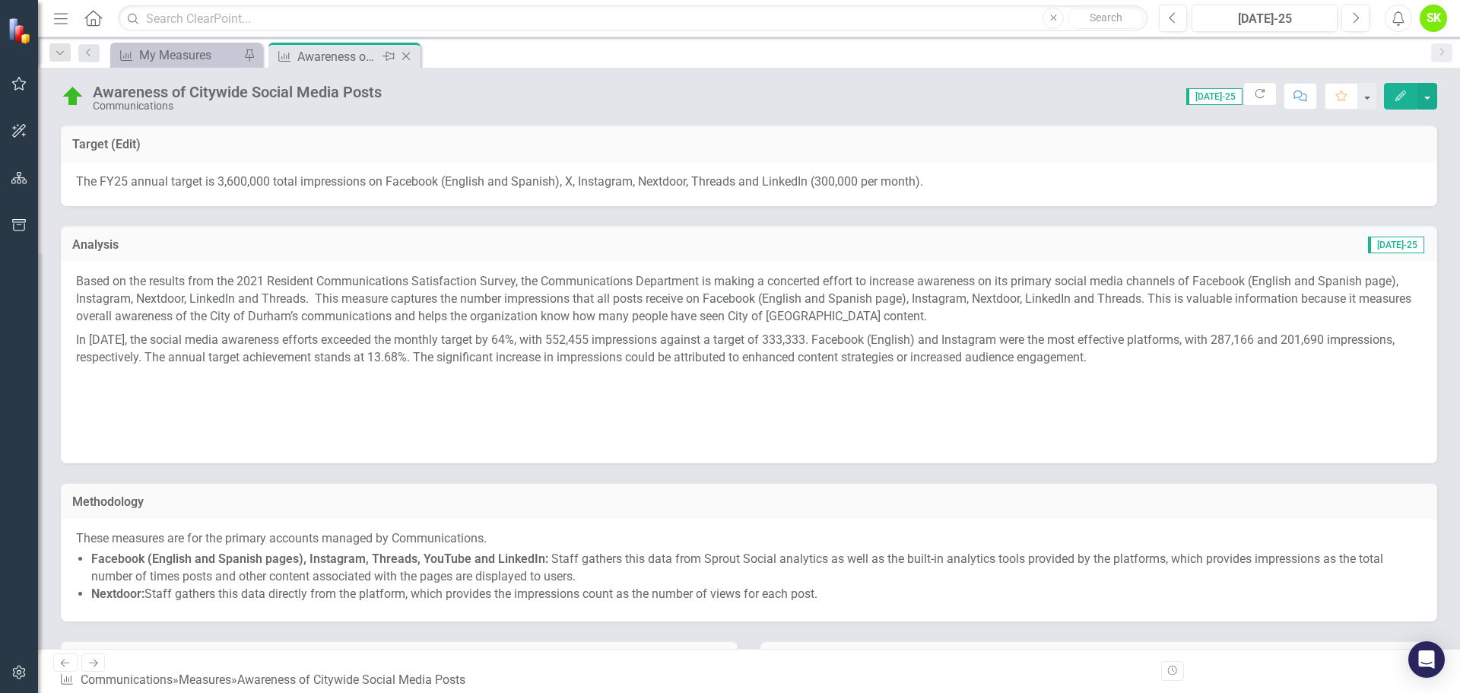
click at [408, 53] on icon "Close" at bounding box center [406, 56] width 15 height 12
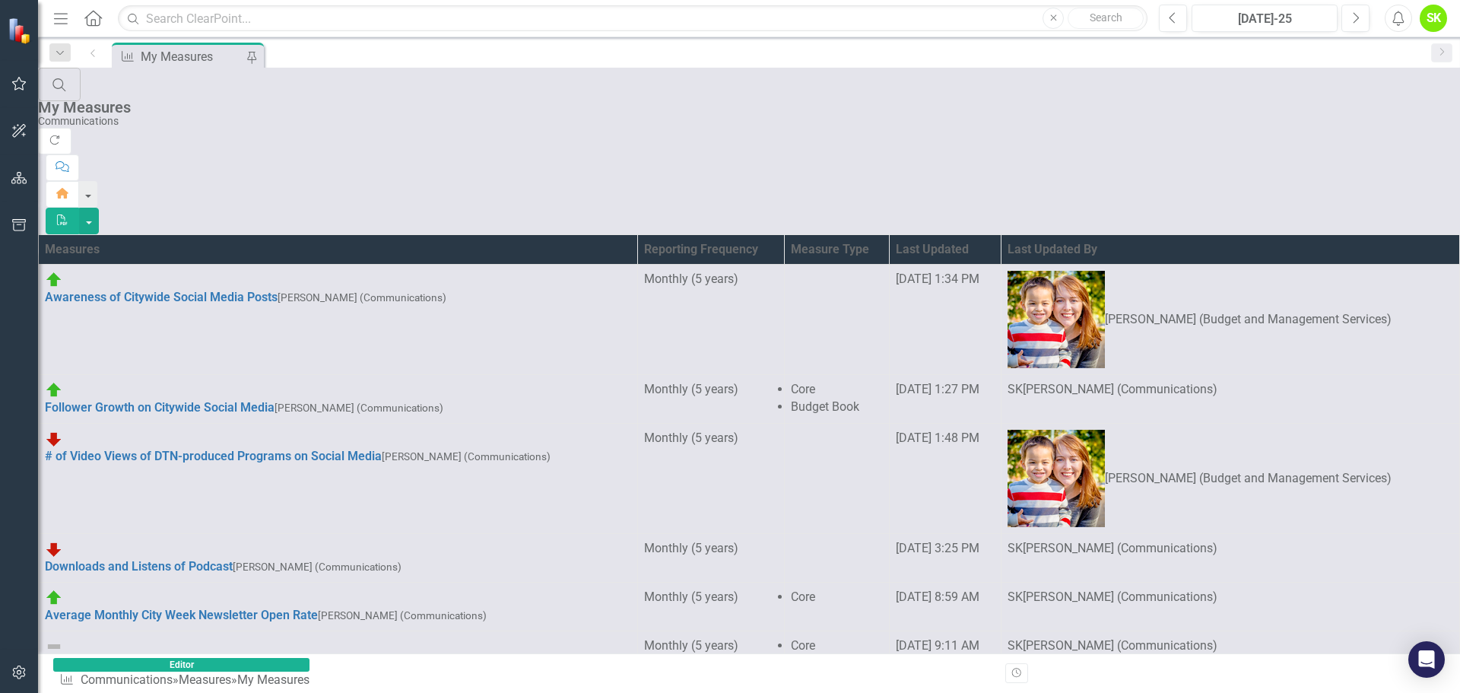
click at [173, 52] on div "My Measures" at bounding box center [193, 56] width 104 height 19
click at [151, 656] on link "Website ([DOMAIN_NAME]) Page Views" at bounding box center [153, 663] width 216 height 14
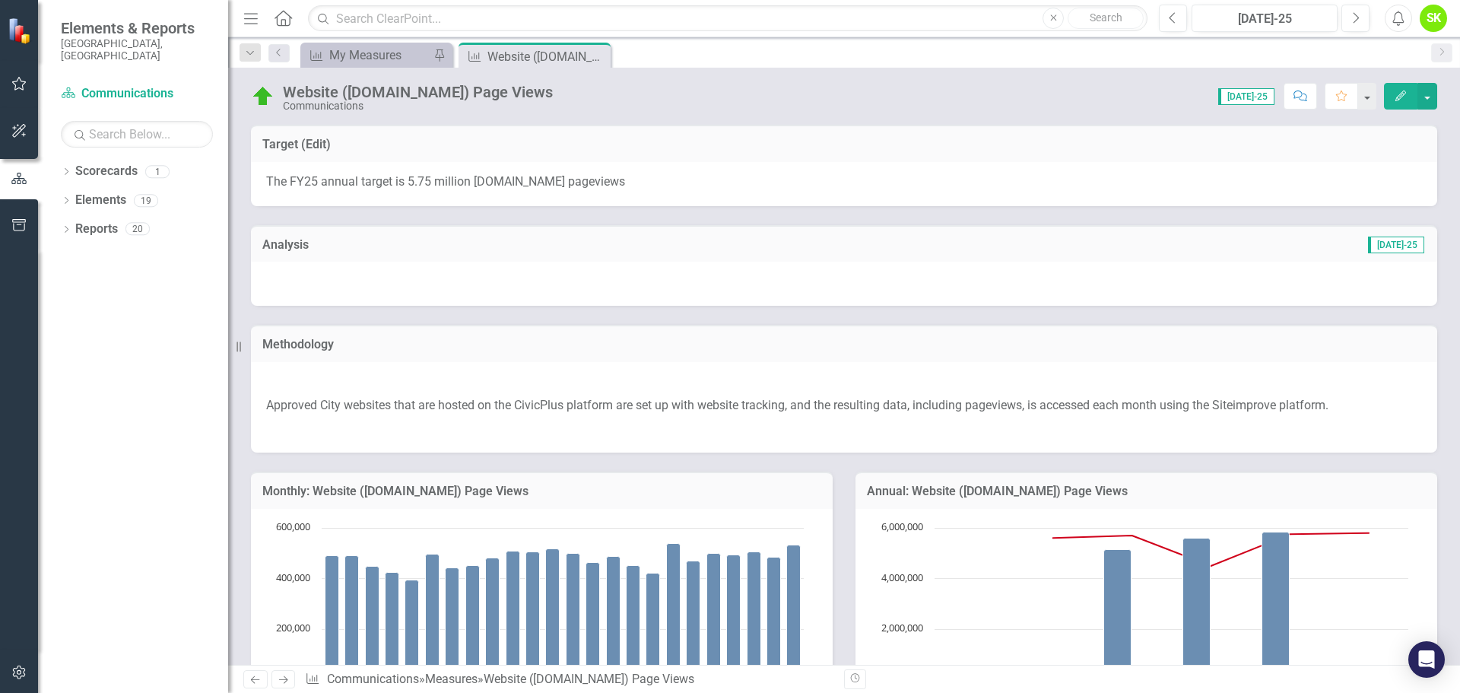
click at [251, 21] on icon "Menu" at bounding box center [251, 18] width 20 height 16
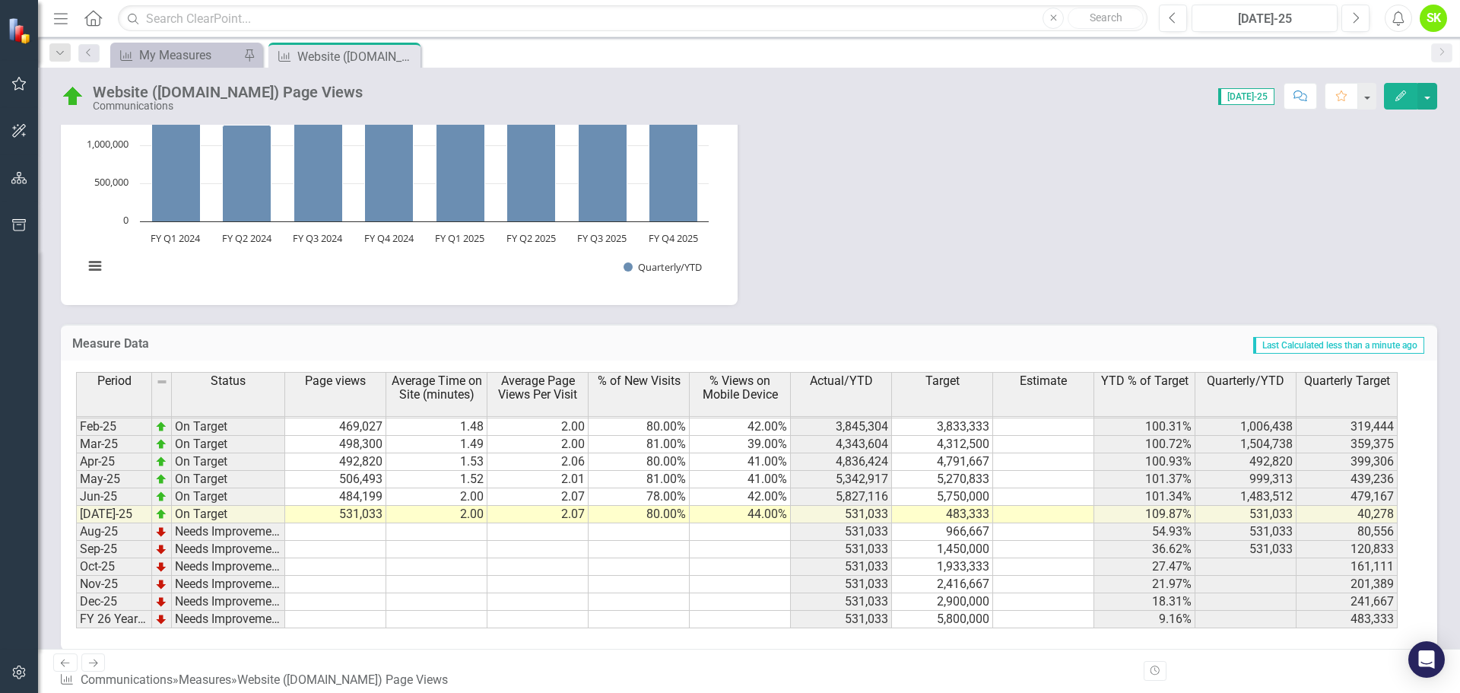
scroll to position [771, 0]
click at [958, 530] on td "966,667" at bounding box center [942, 531] width 101 height 17
click at [962, 548] on td "1,450,000" at bounding box center [942, 548] width 101 height 17
click at [316, 53] on div "Website ([DOMAIN_NAME]) Page Views" at bounding box center [337, 56] width 81 height 19
click at [409, 59] on icon "Close" at bounding box center [406, 56] width 15 height 12
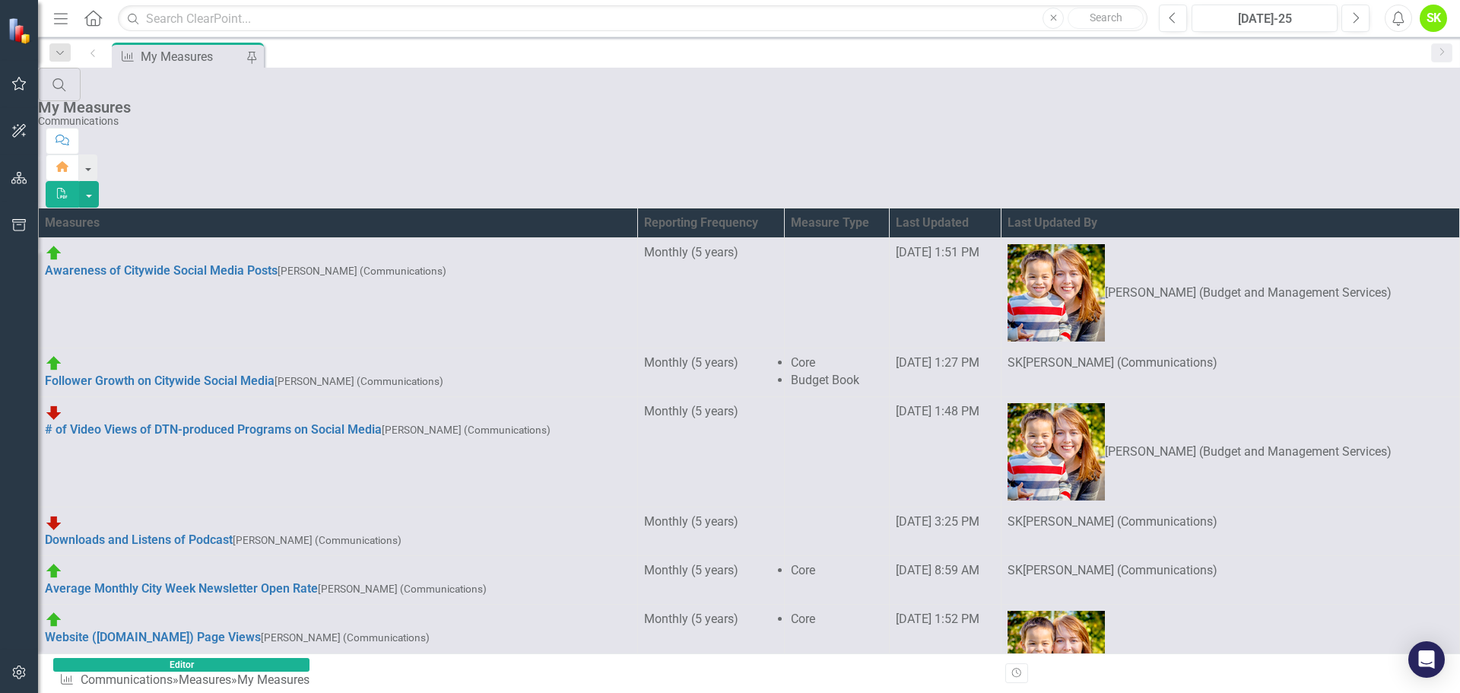
click at [275, 375] on small "[PERSON_NAME] (Communications)" at bounding box center [359, 381] width 169 height 12
click at [208, 373] on link "Follower Growth on Citywide Social Media" at bounding box center [160, 380] width 230 height 14
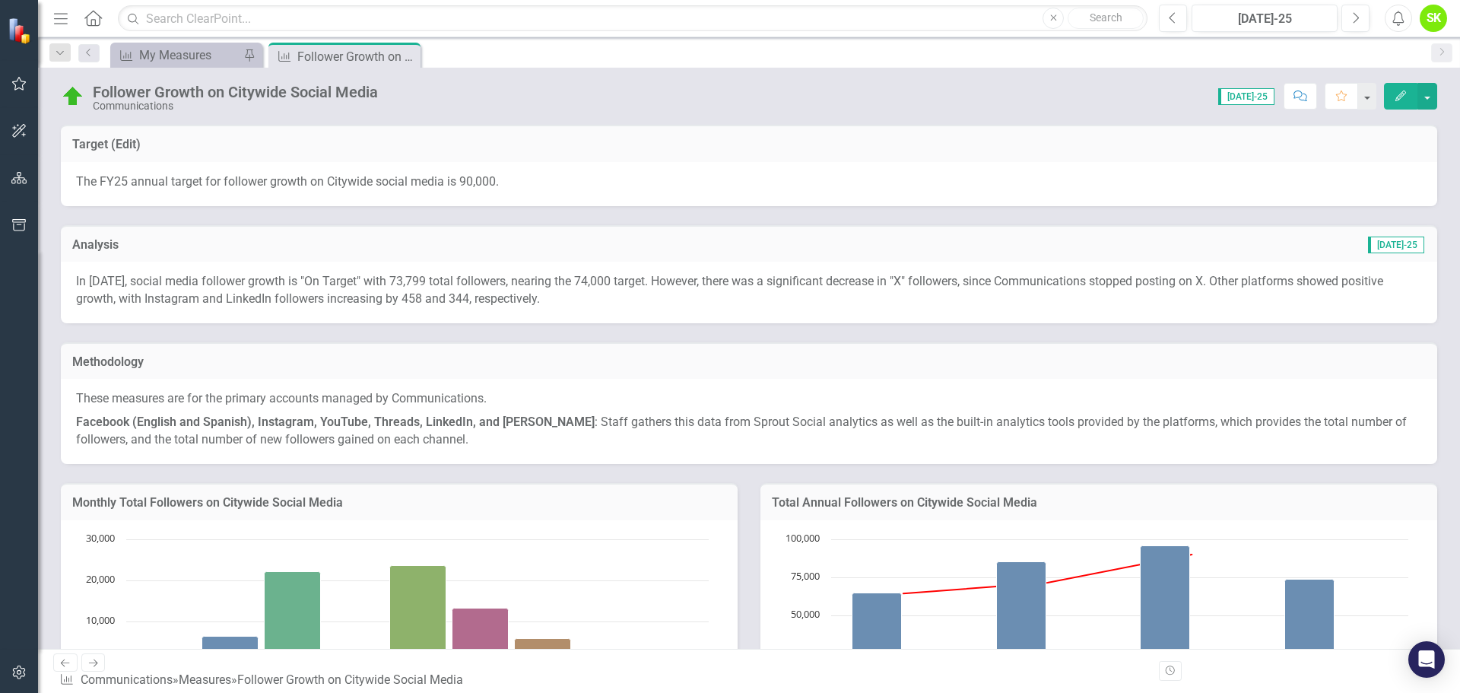
click at [1395, 94] on icon "Edit" at bounding box center [1401, 96] width 14 height 11
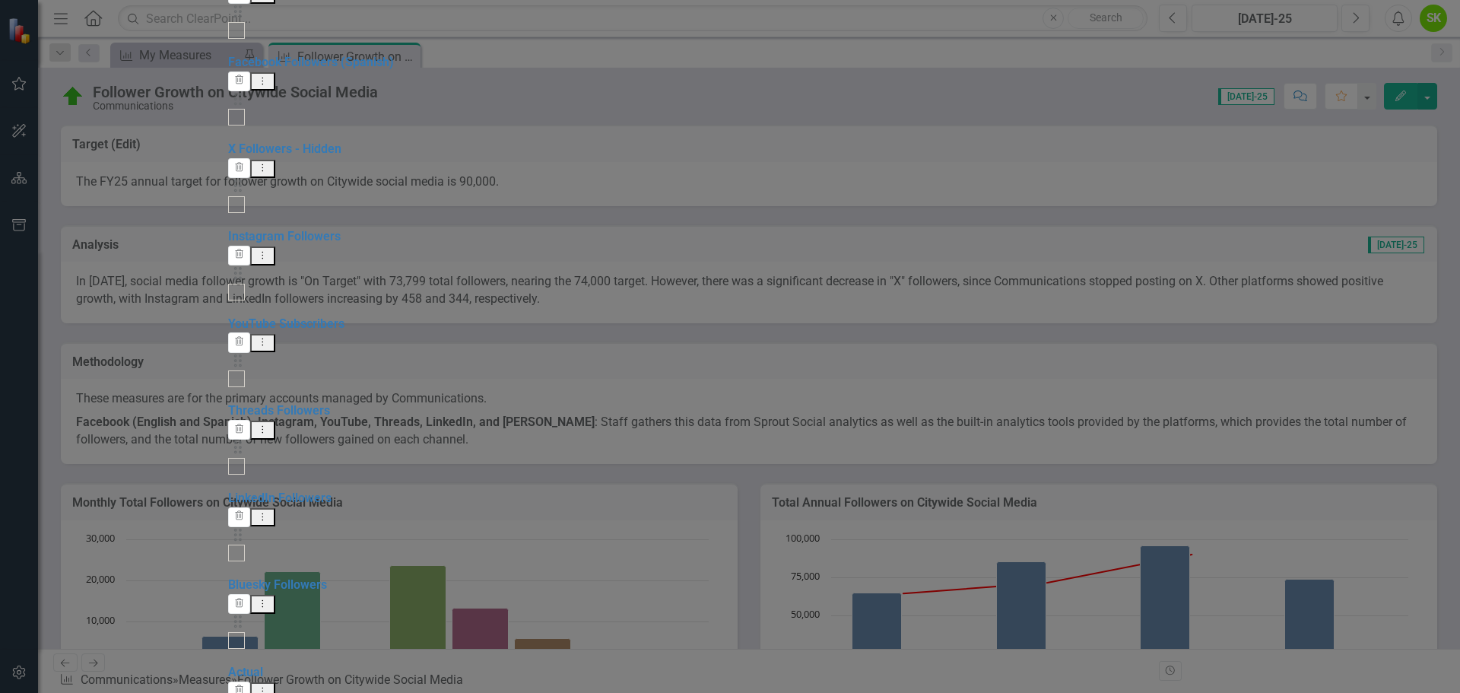
checkbox input "false"
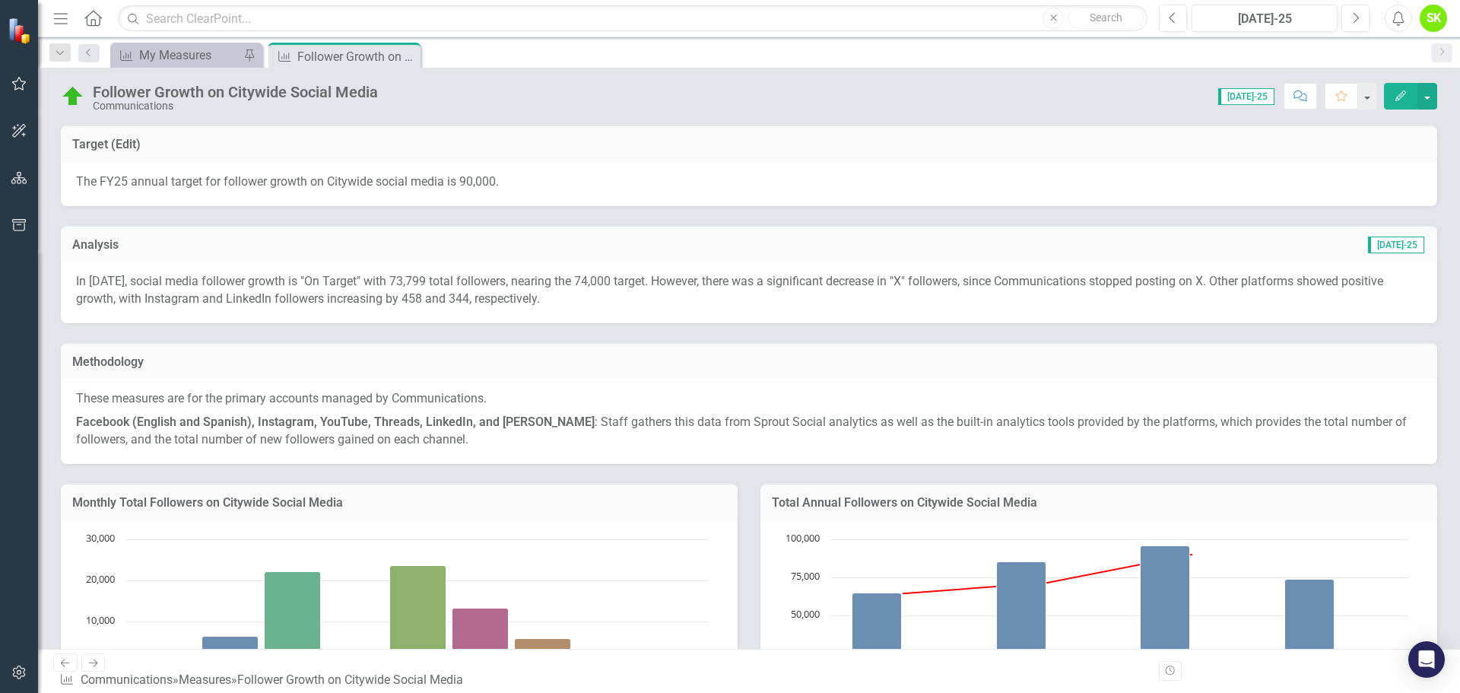
click at [494, 276] on p "In [DATE], social media follower growth is "On Target" with 73,799 total follow…" at bounding box center [749, 290] width 1346 height 35
click at [523, 282] on p "In [DATE], social media follower growth is "On Target" with 73,799 total follow…" at bounding box center [749, 290] width 1346 height 35
click at [590, 283] on p "In [DATE], social media follower growth is "On Target" with 73,799 total follow…" at bounding box center [749, 290] width 1346 height 35
click at [606, 273] on p "In [DATE], social media follower growth is "On Target" with 73,799 total follow…" at bounding box center [749, 290] width 1346 height 35
click at [402, 284] on p "In [DATE], social media follower growth is "On Target" with 73,799 total follow…" at bounding box center [749, 290] width 1346 height 35
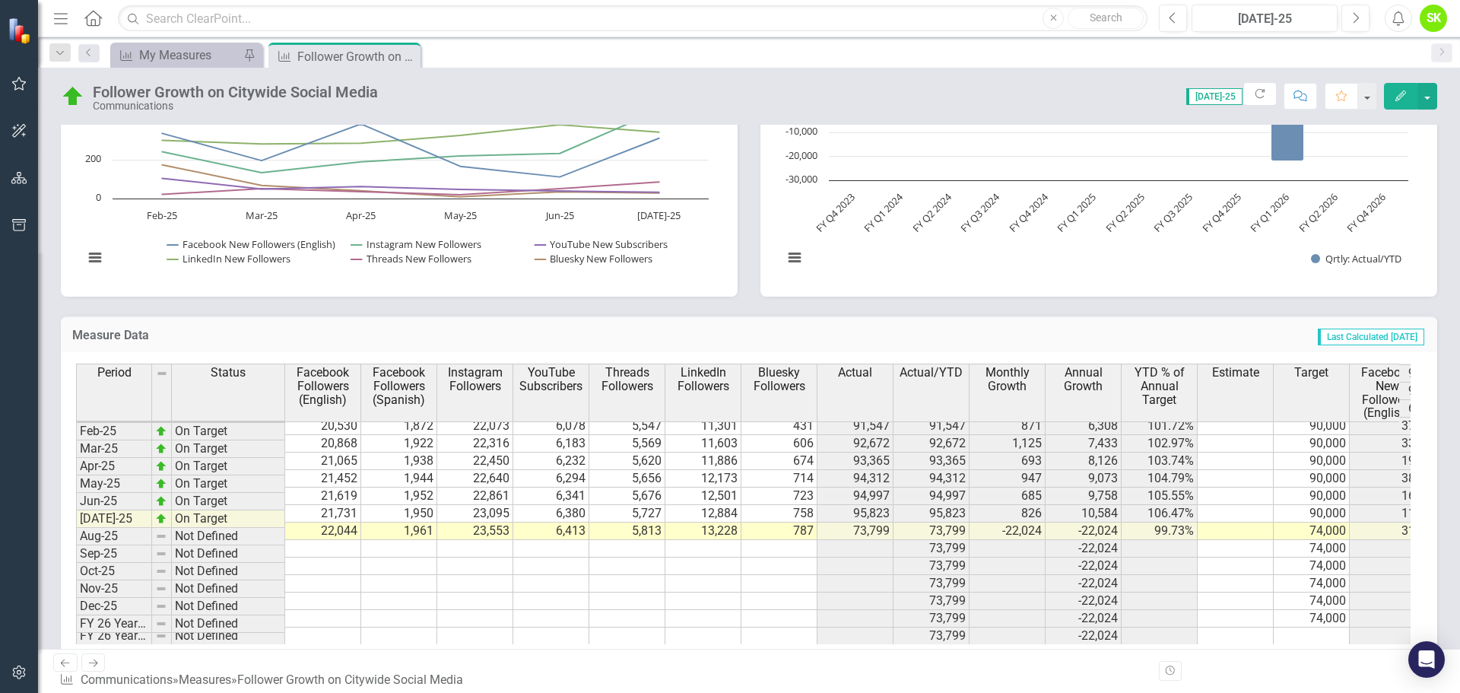
scroll to position [1117, 0]
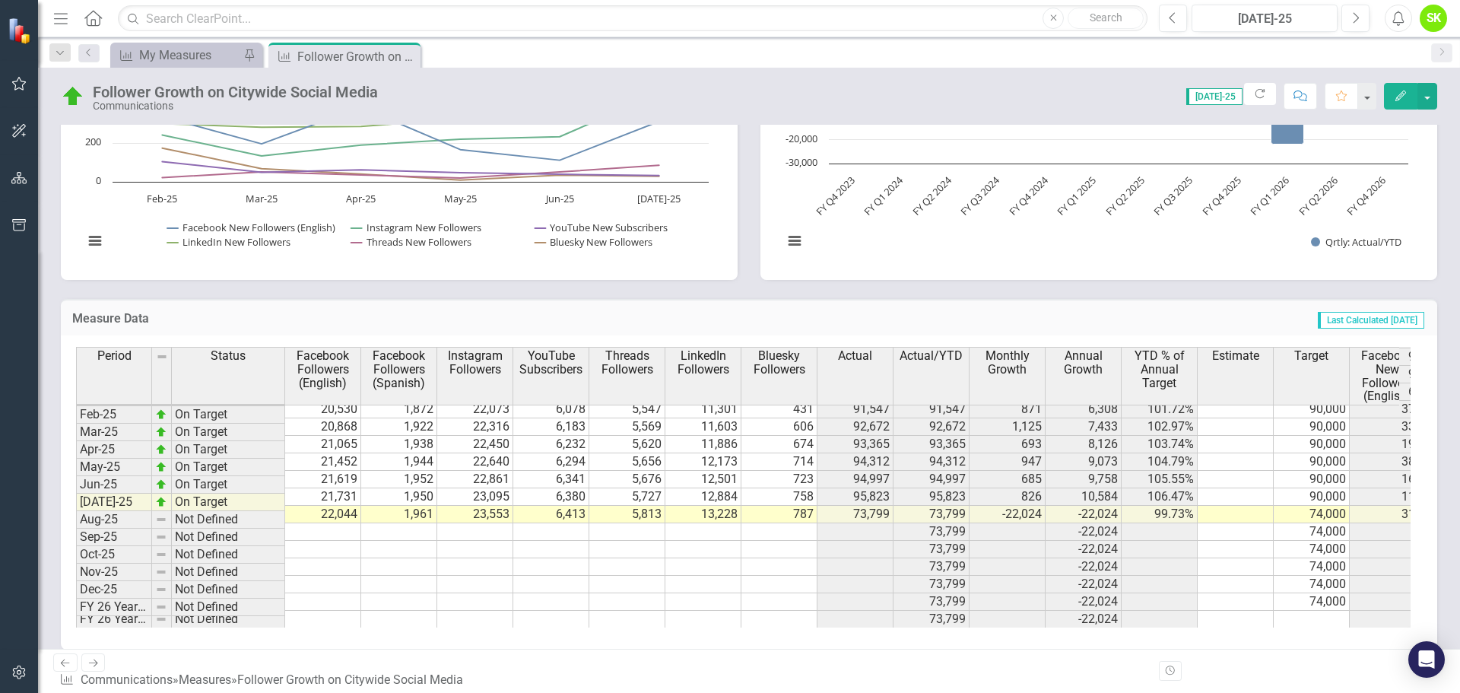
click at [1325, 611] on td at bounding box center [1312, 619] width 76 height 17
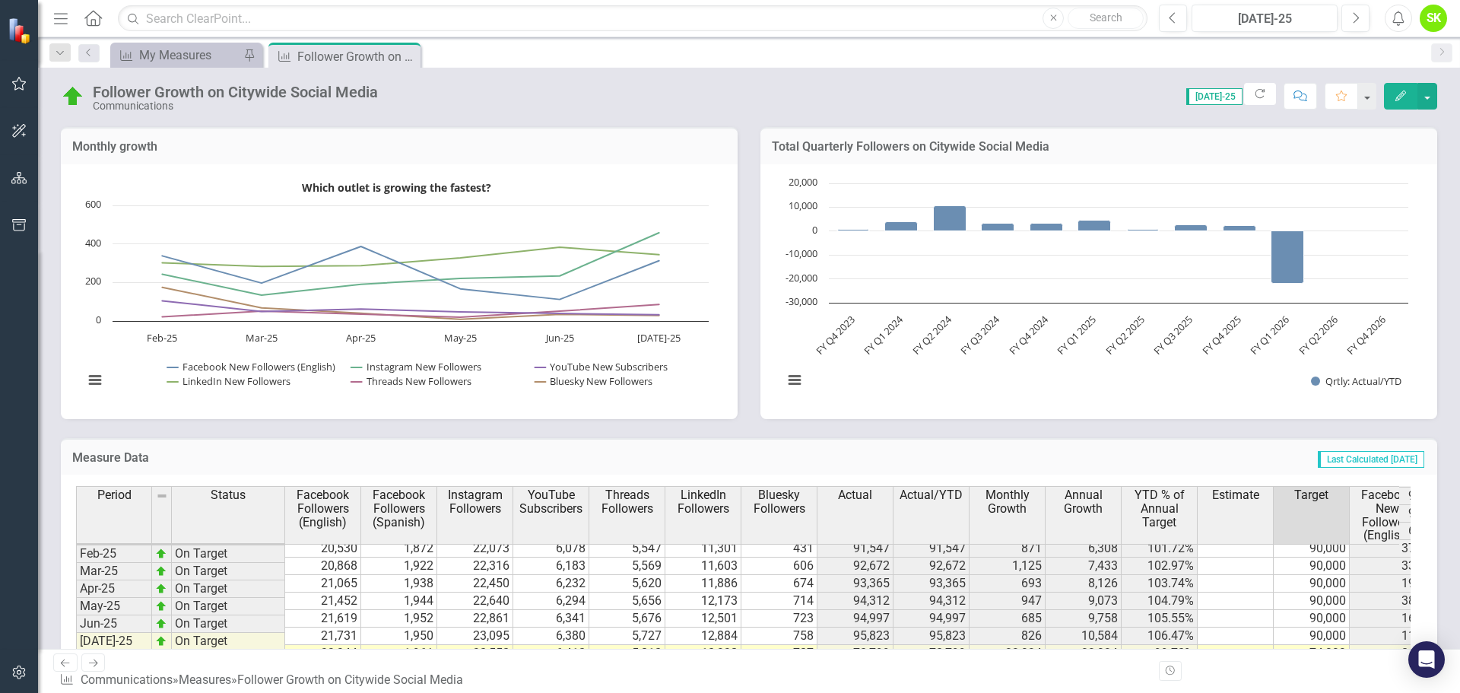
scroll to position [964, 0]
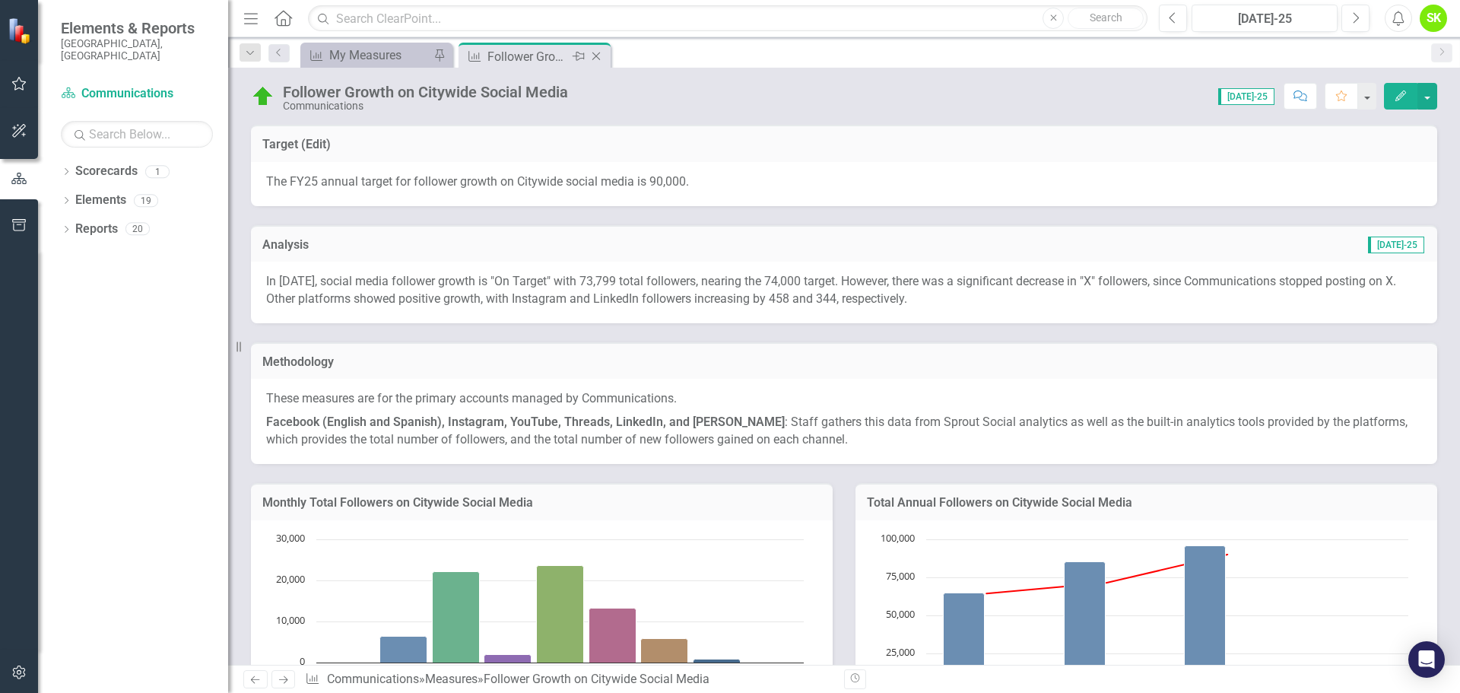
click at [598, 59] on icon "Close" at bounding box center [596, 56] width 15 height 12
